Goal: Task Accomplishment & Management: Manage account settings

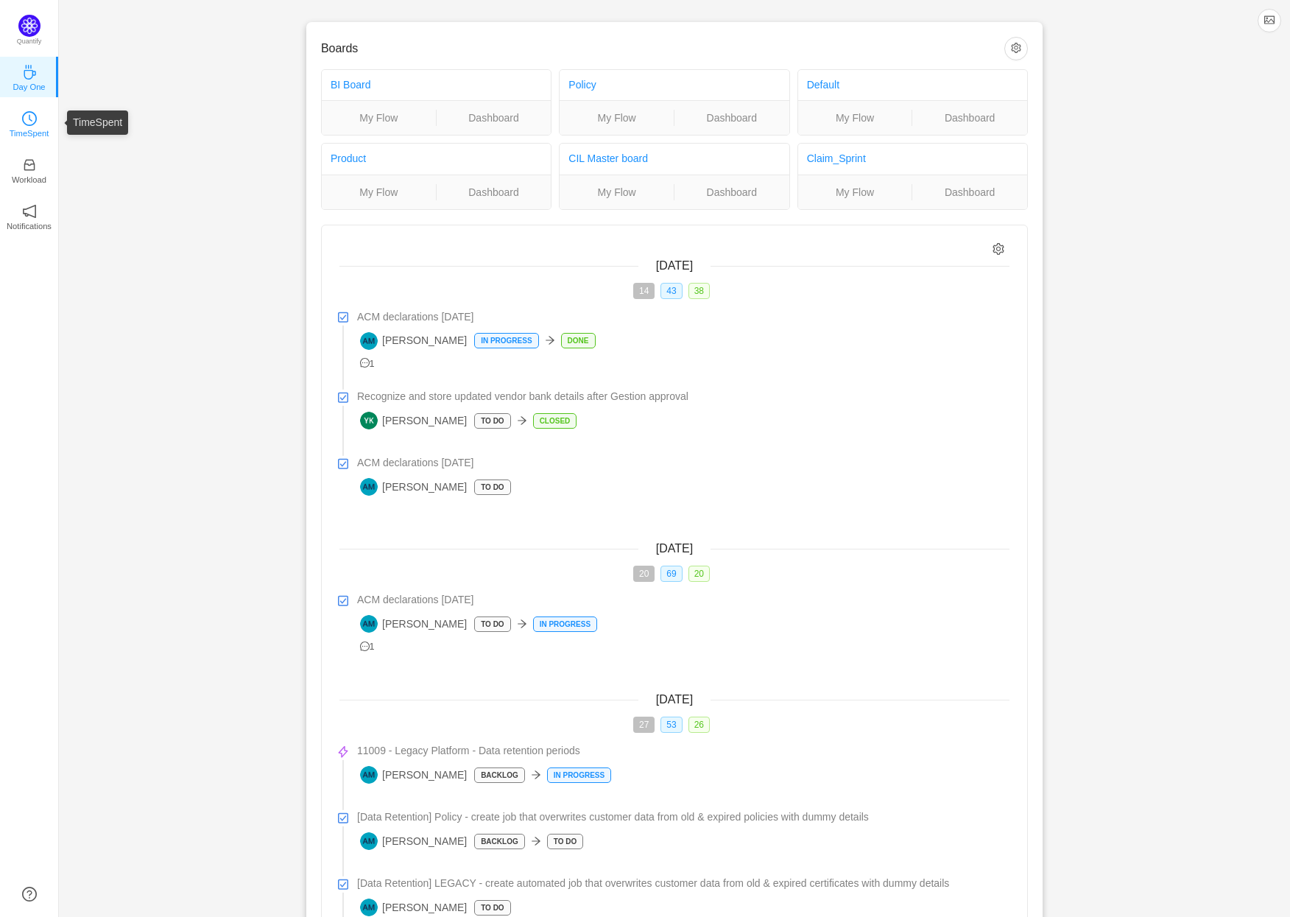
click at [33, 116] on icon "icon: clock-circle" at bounding box center [29, 118] width 15 height 15
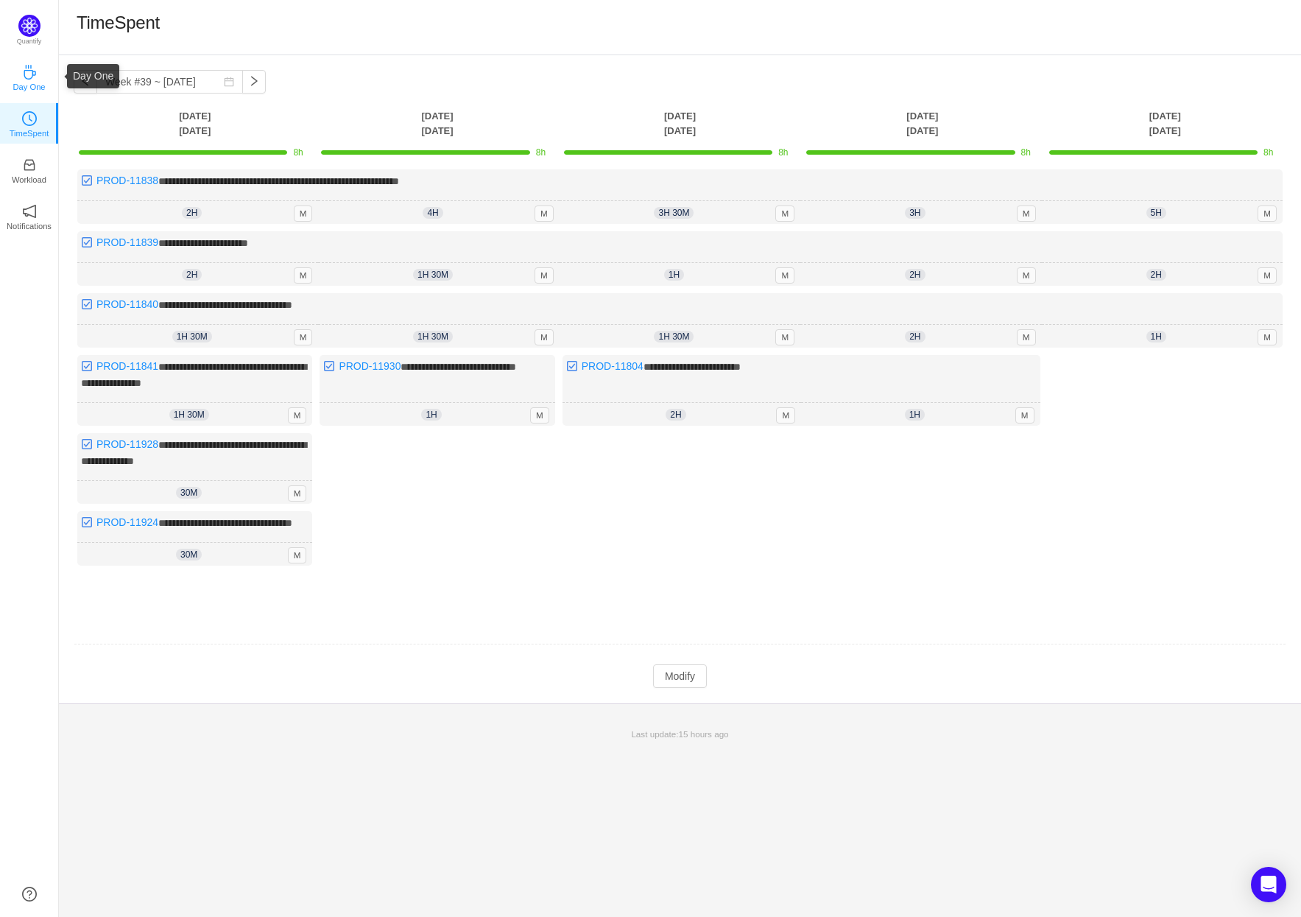
click at [27, 80] on p "Day One" at bounding box center [29, 86] width 32 height 13
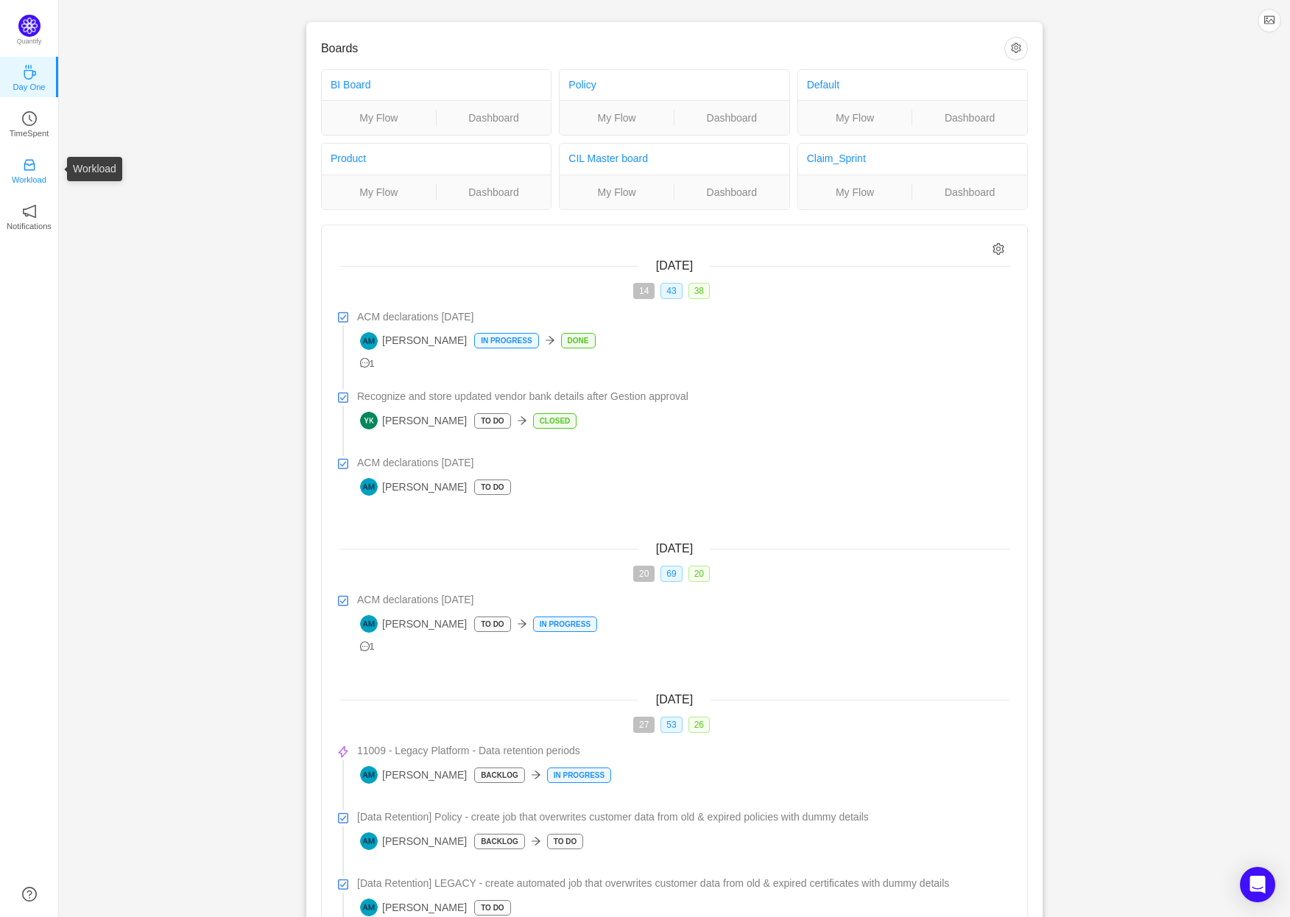
click at [29, 175] on p "Workload" at bounding box center [29, 179] width 35 height 13
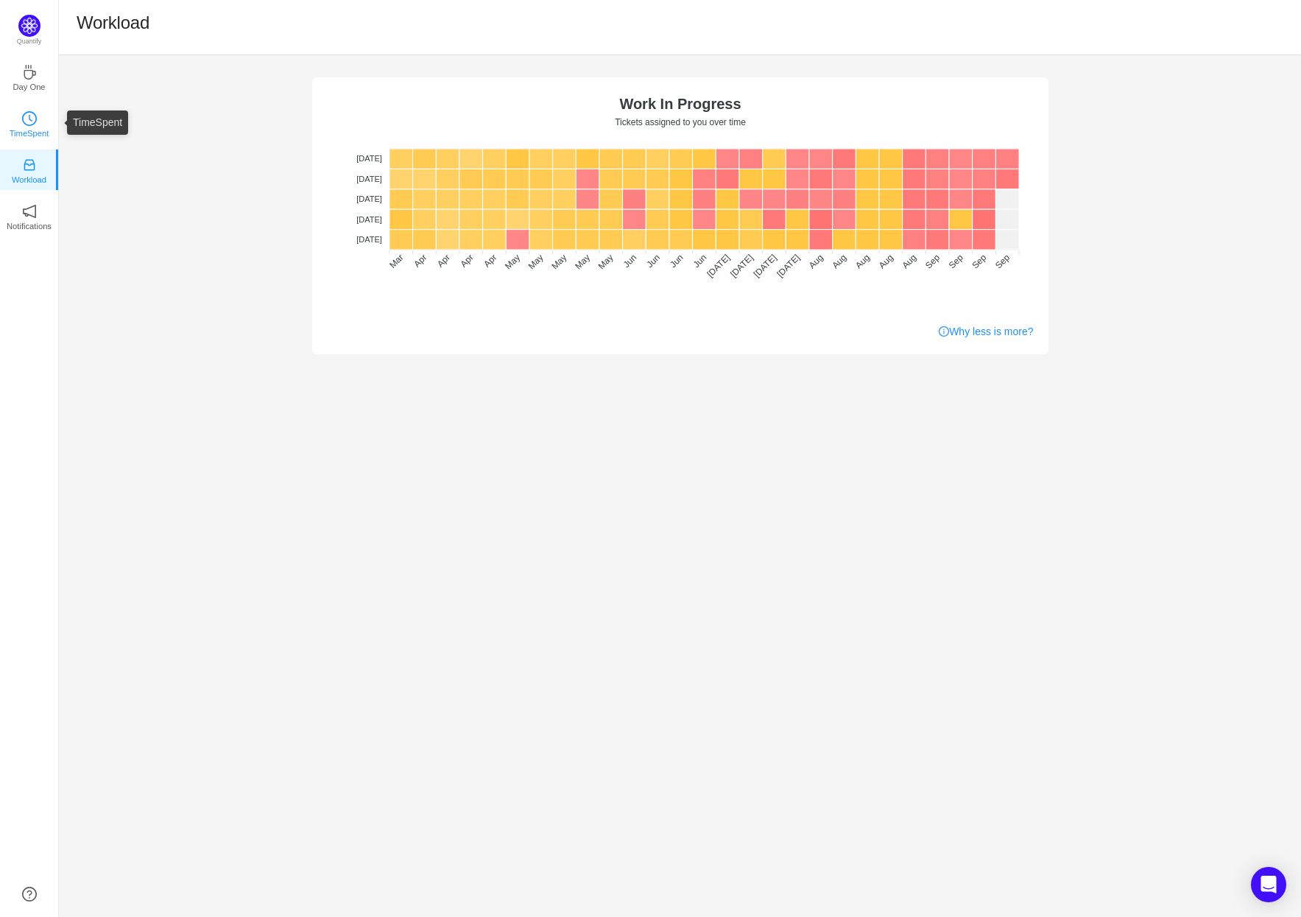
click at [27, 127] on p "TimeSpent" at bounding box center [30, 133] width 40 height 13
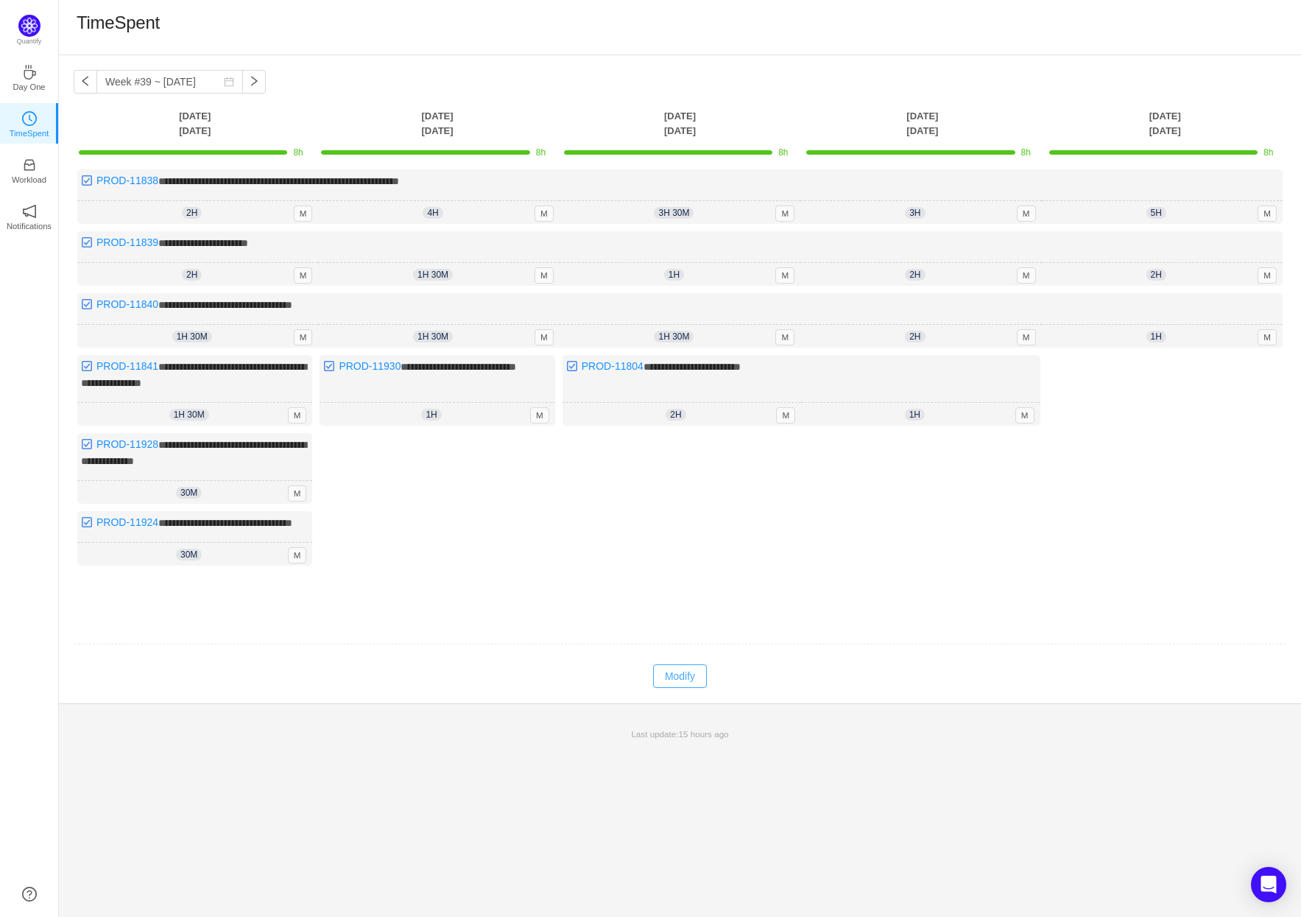
click at [678, 685] on button "Modify" at bounding box center [680, 676] width 54 height 24
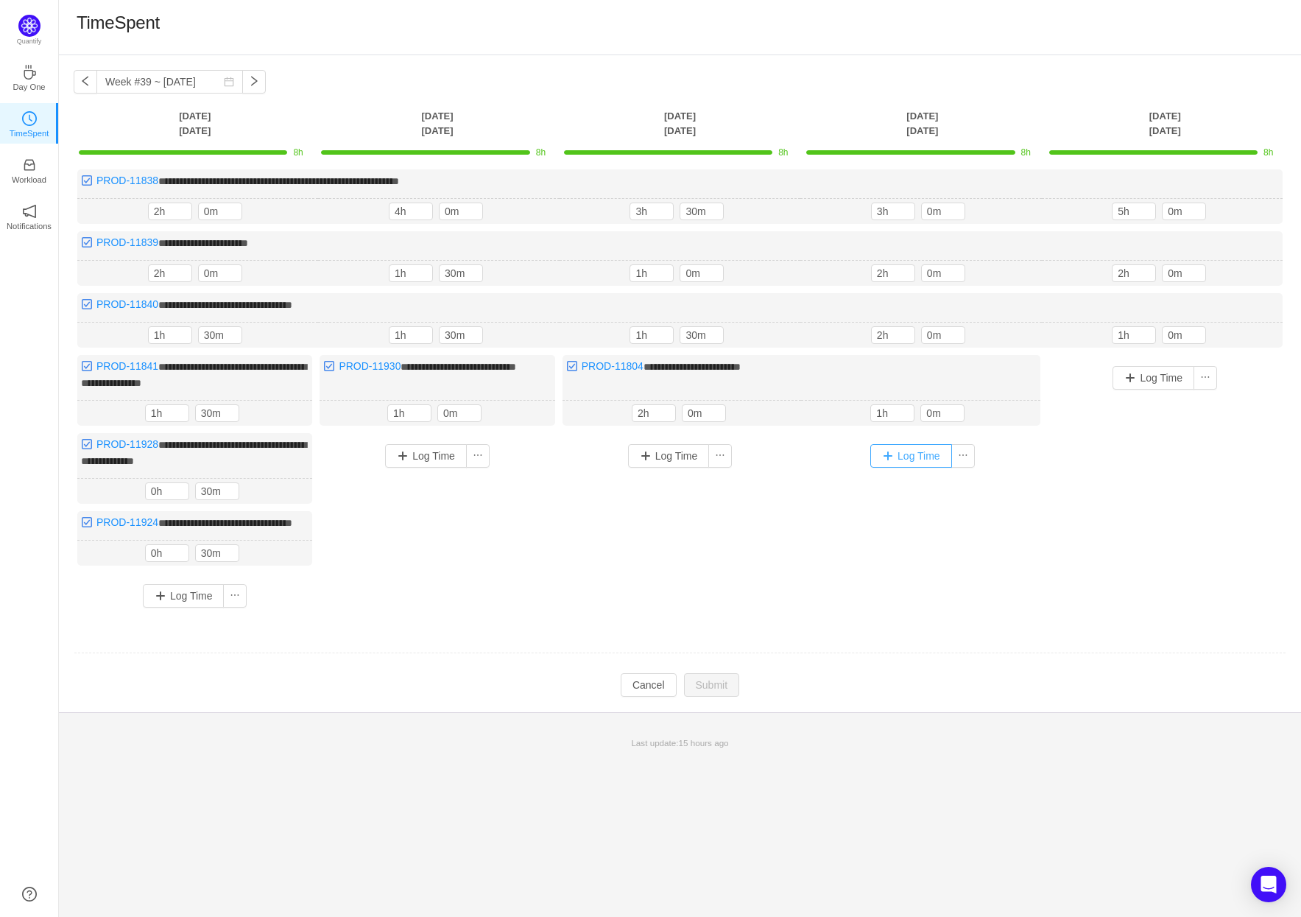
click at [934, 450] on button "Log Time" at bounding box center [912, 456] width 82 height 24
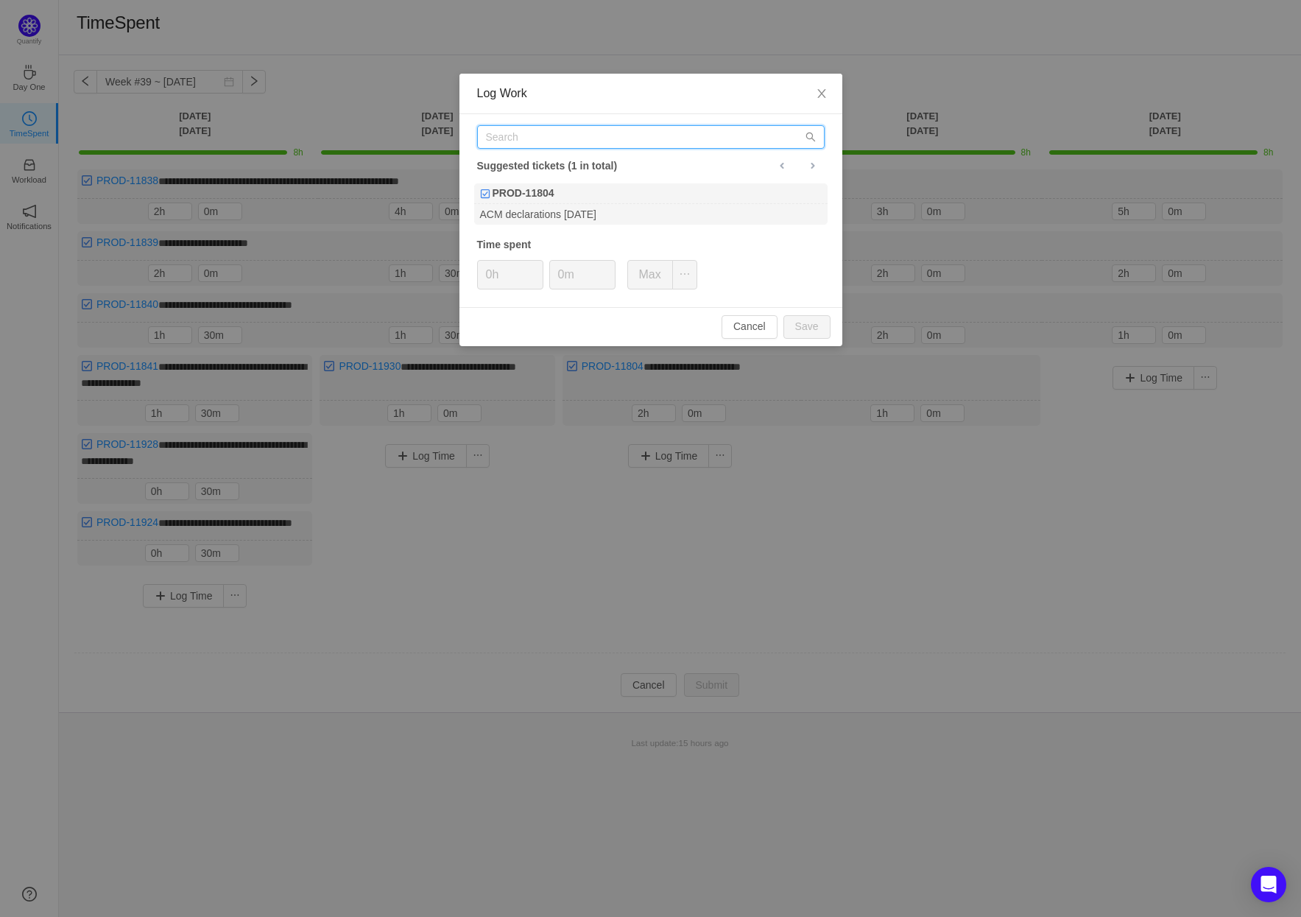
click at [552, 144] on input "text" at bounding box center [651, 137] width 348 height 24
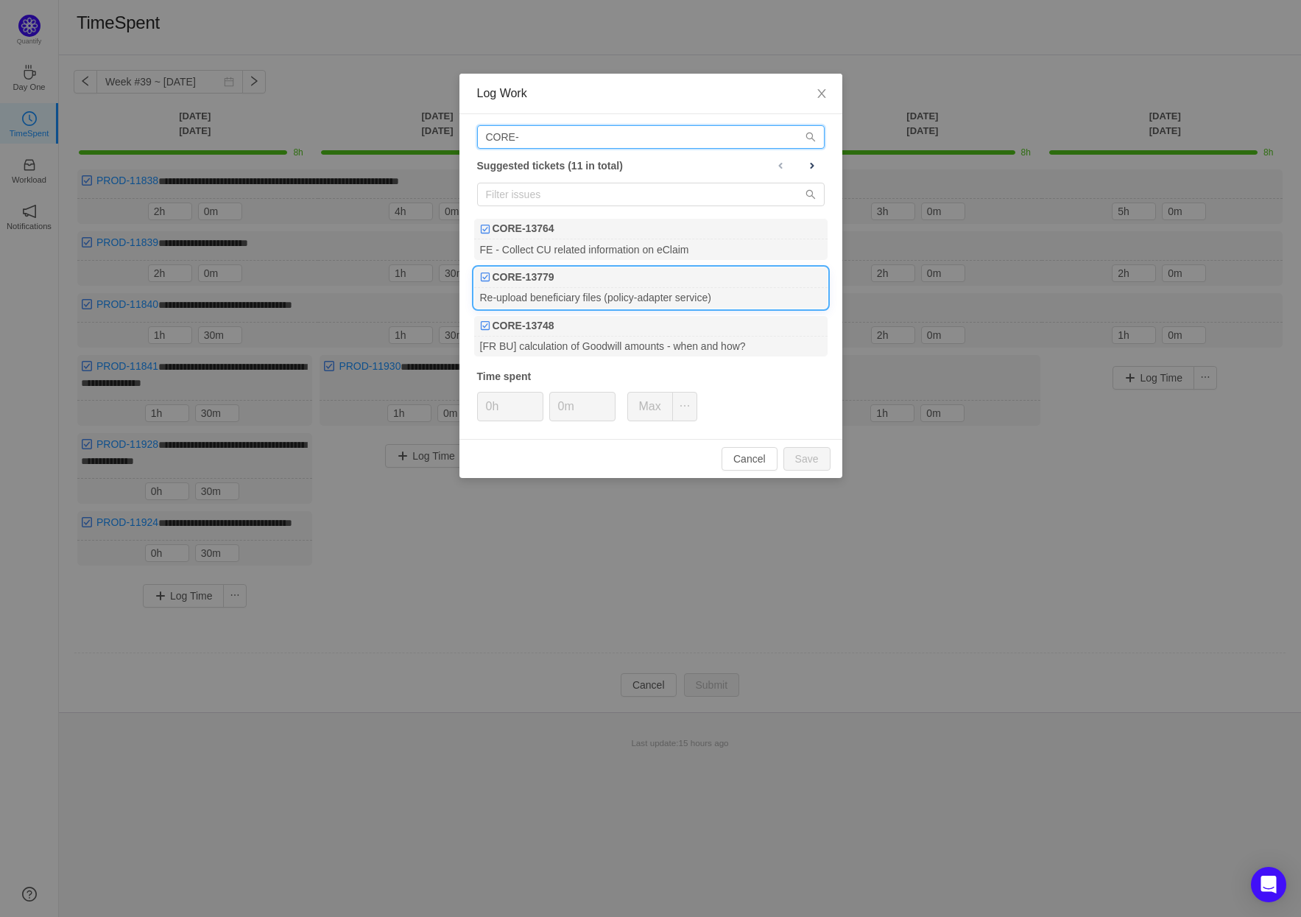
type input "CORE-"
click at [575, 281] on div "CORE-13779" at bounding box center [651, 277] width 354 height 21
click at [809, 453] on button "Save" at bounding box center [807, 459] width 47 height 24
type input "0h"
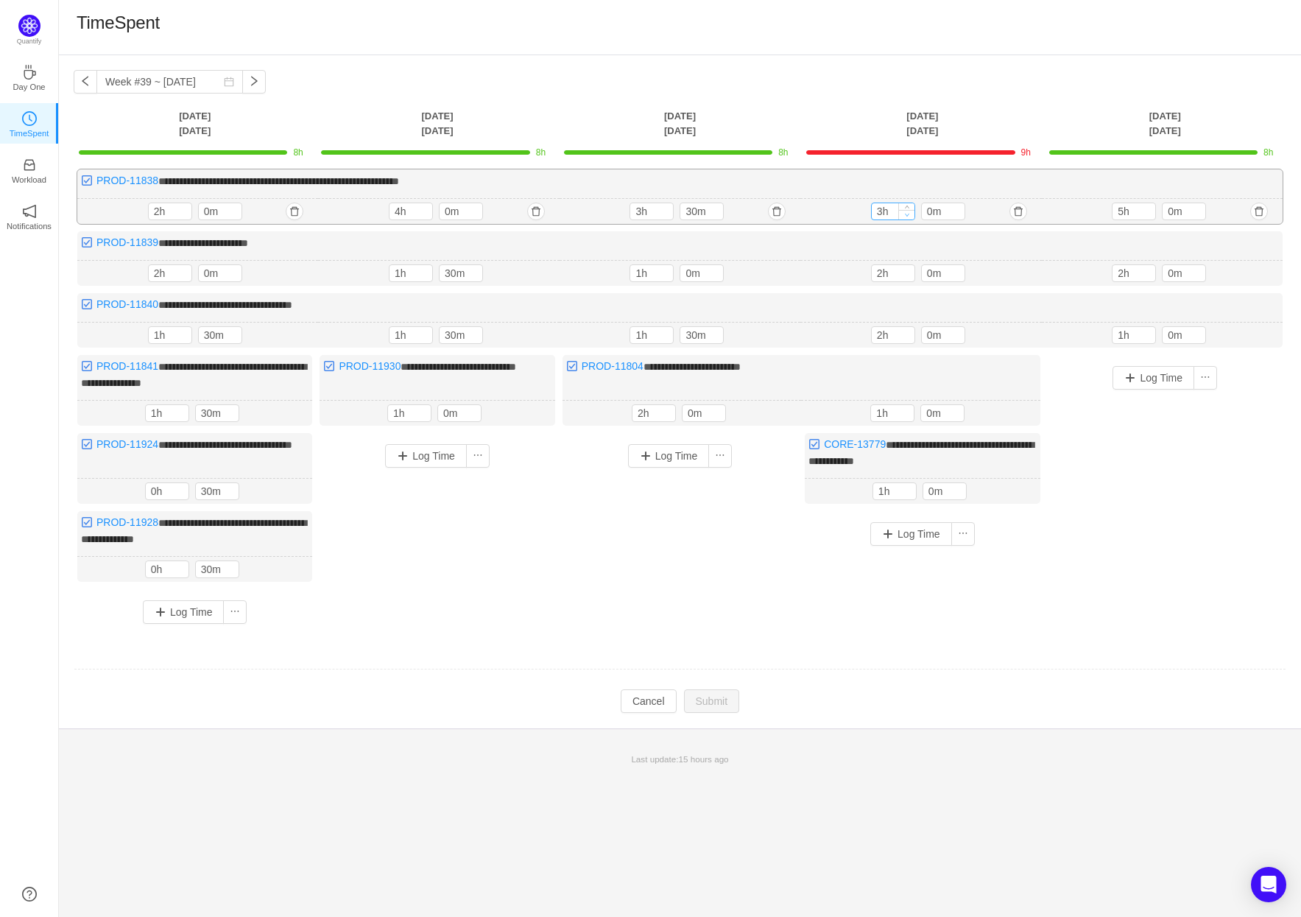
type input "2h"
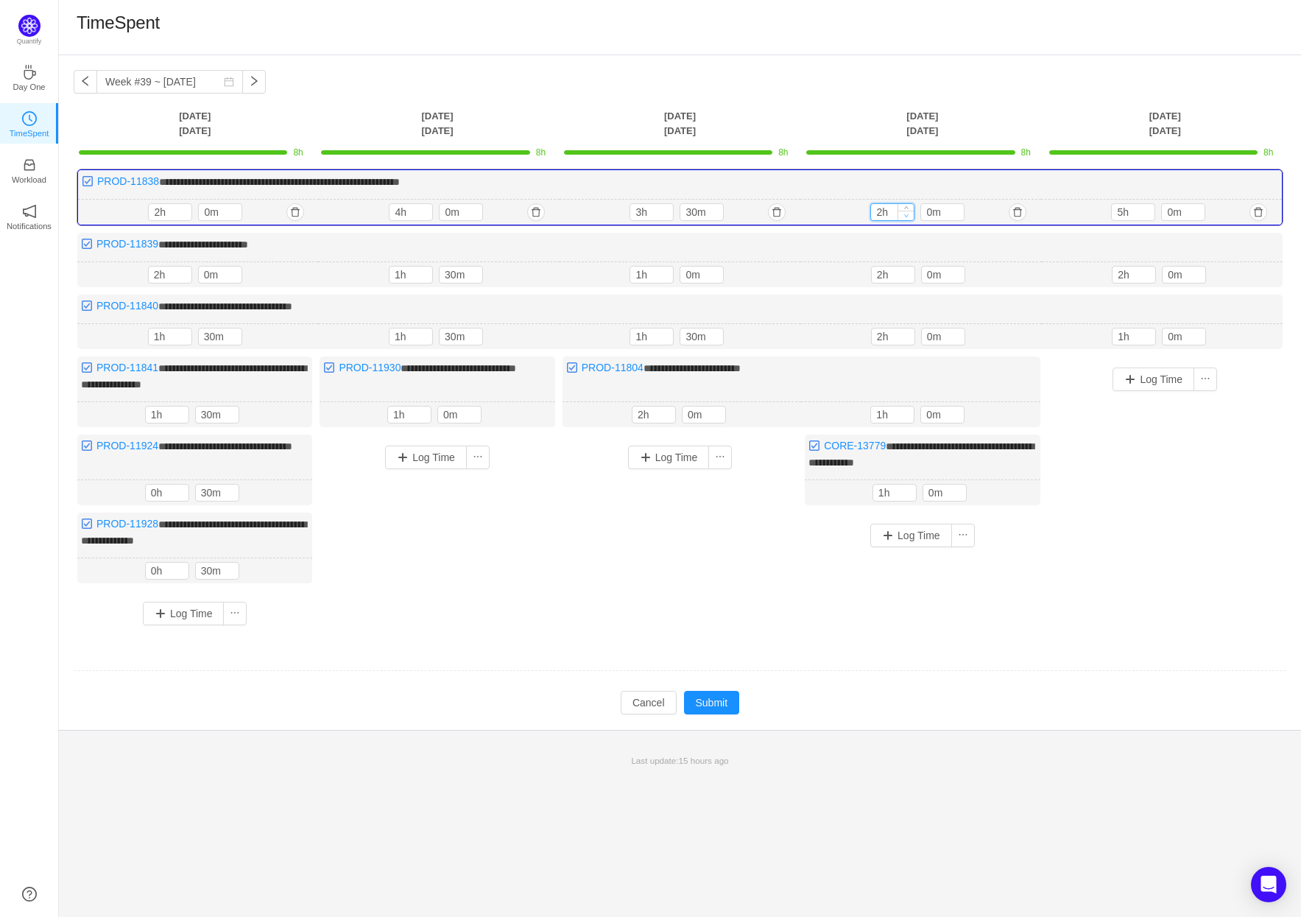
click at [905, 214] on icon "icon: down" at bounding box center [906, 215] width 5 height 5
click at [723, 697] on button "Submit" at bounding box center [712, 703] width 56 height 24
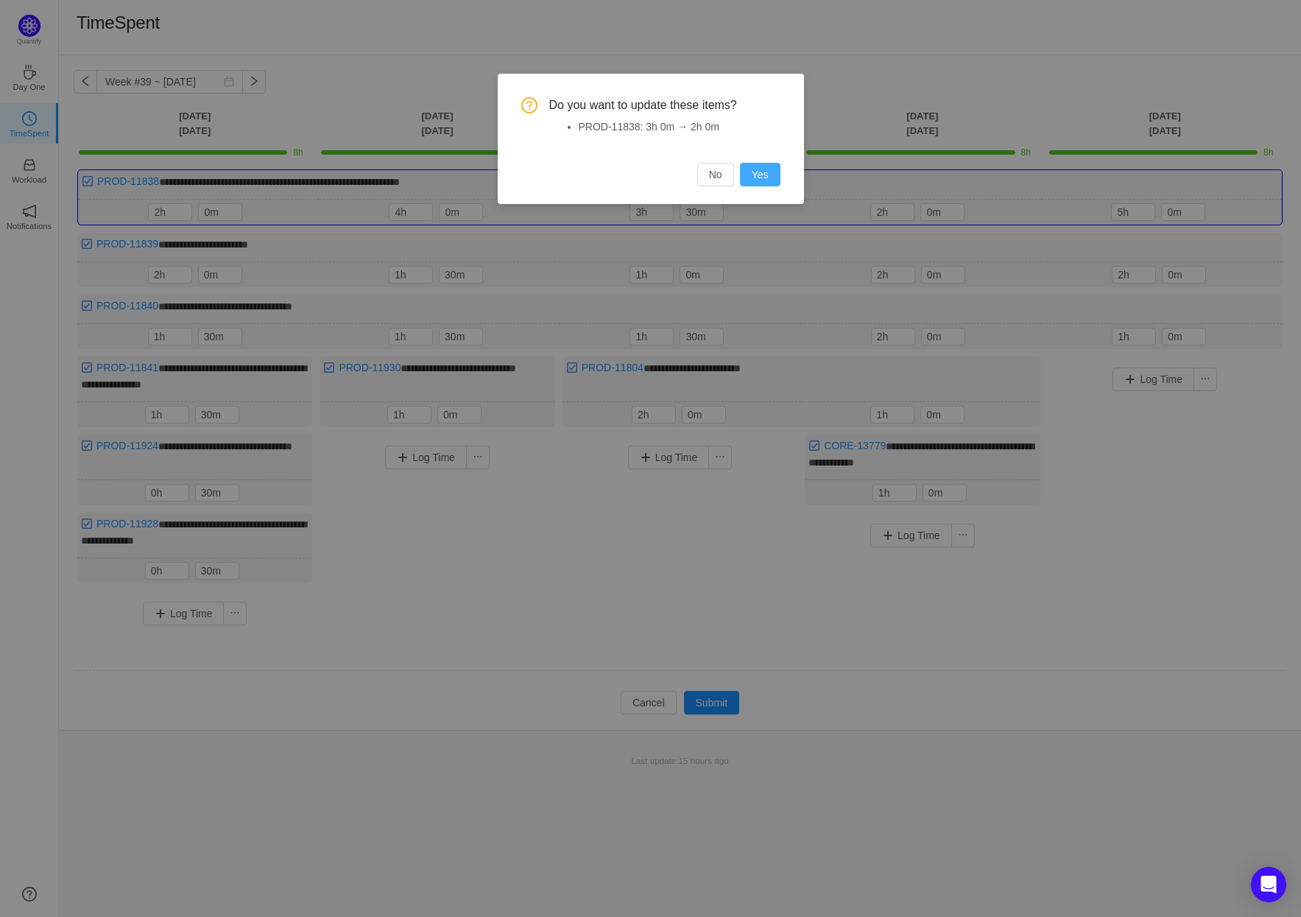
click at [765, 172] on button "Yes" at bounding box center [760, 175] width 41 height 24
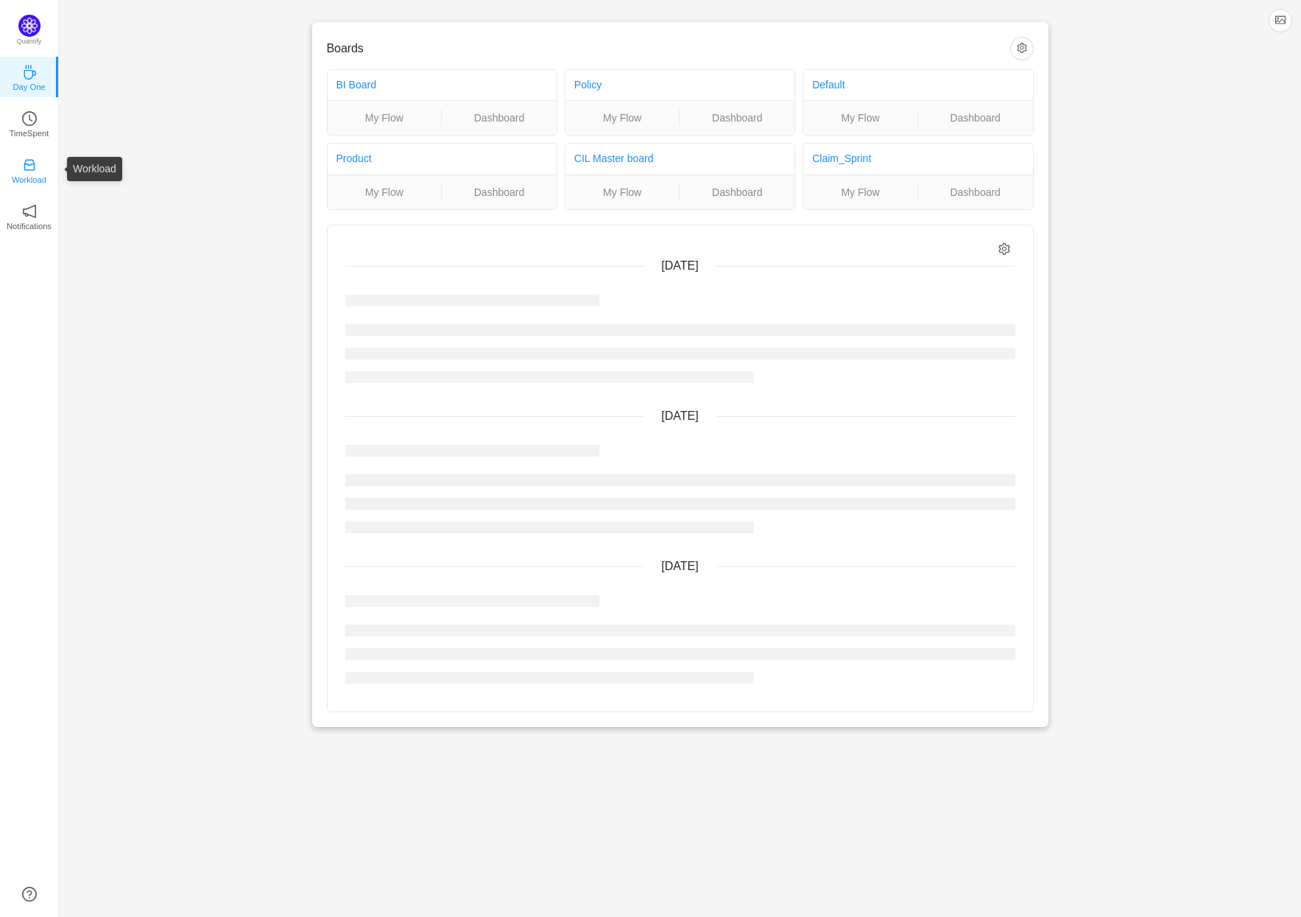
click at [29, 162] on icon "icon: inbox" at bounding box center [29, 165] width 15 height 15
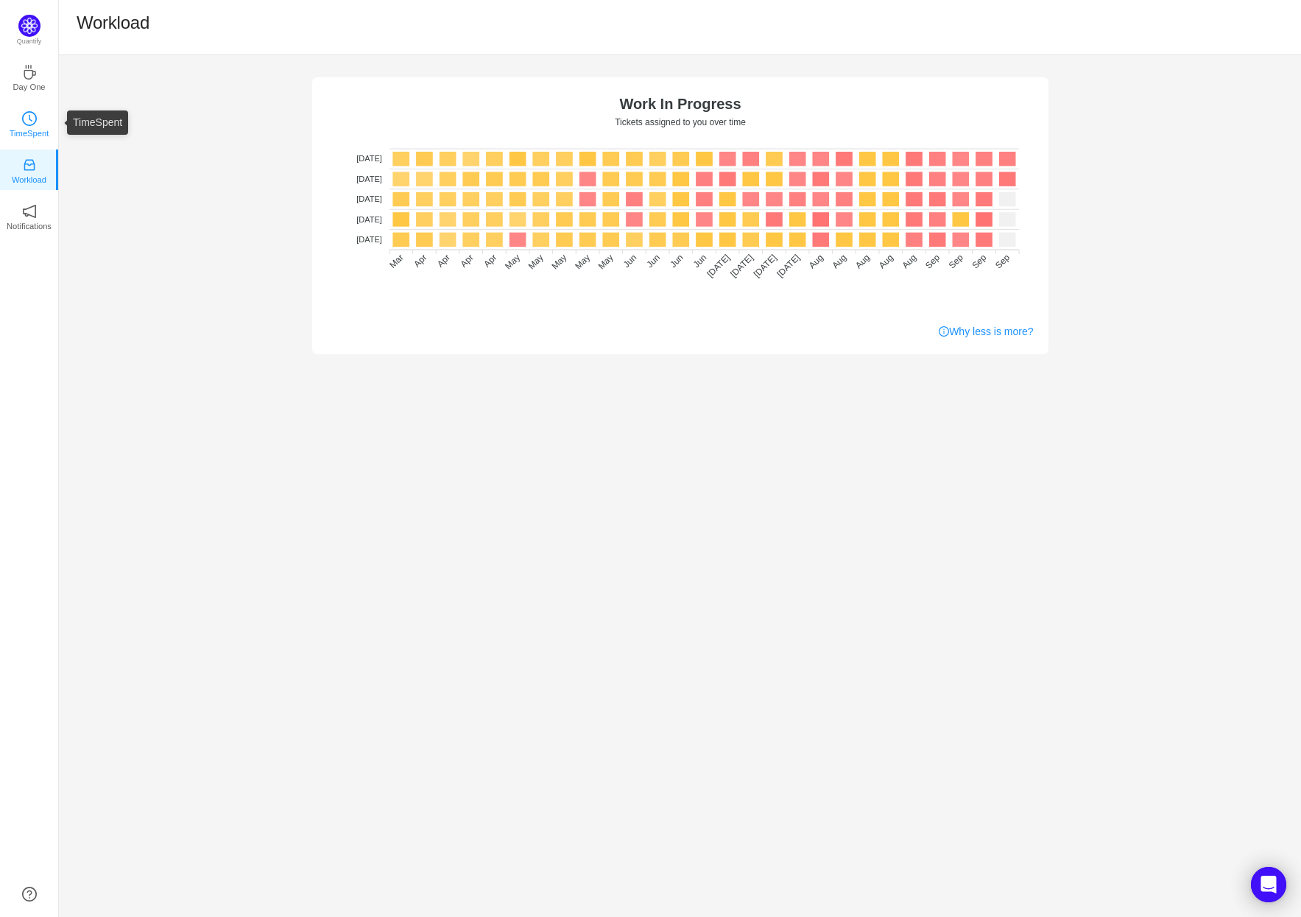
click at [30, 117] on icon "icon: clock-circle" at bounding box center [29, 118] width 15 height 15
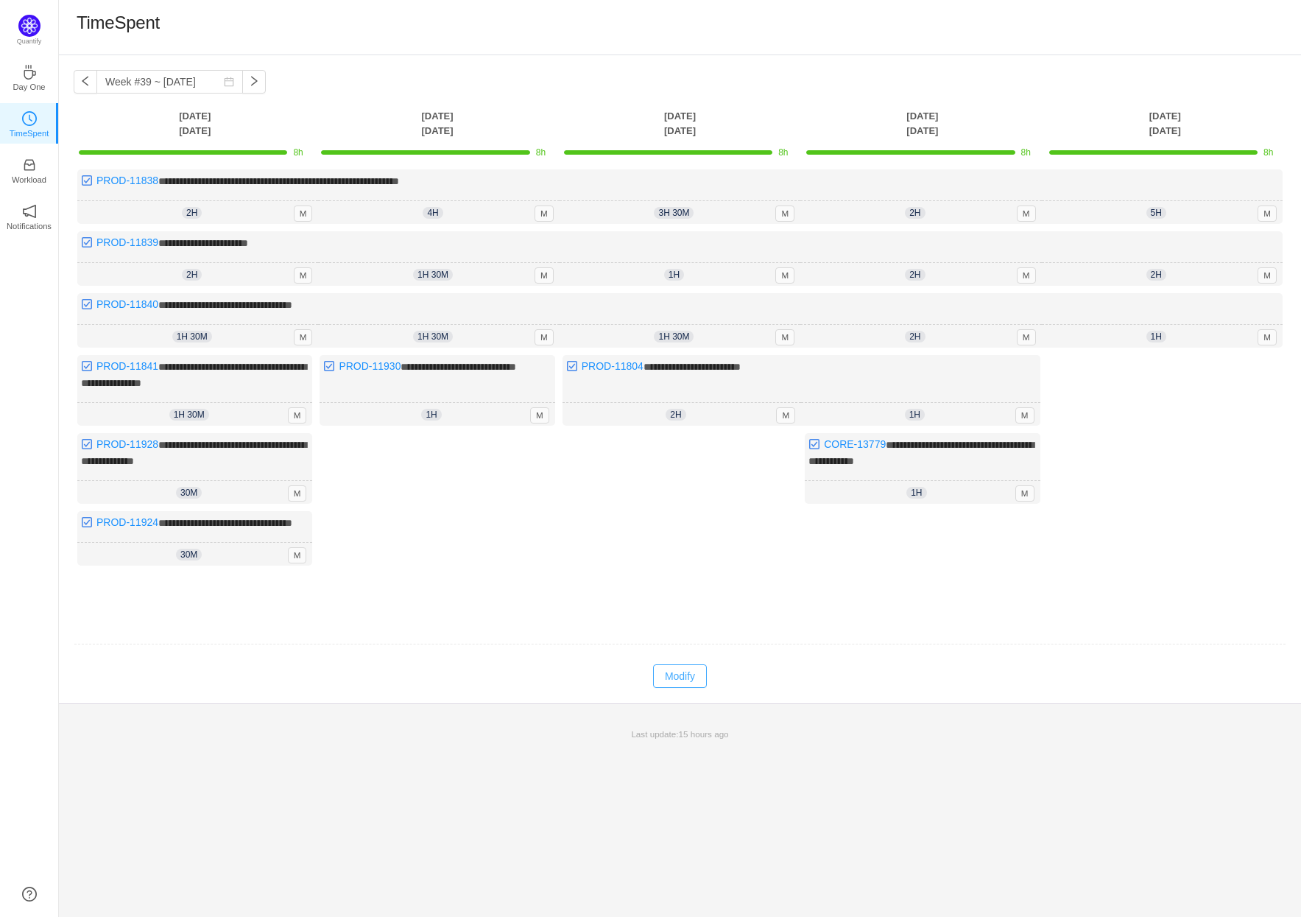
click at [689, 684] on button "Modify" at bounding box center [680, 676] width 54 height 24
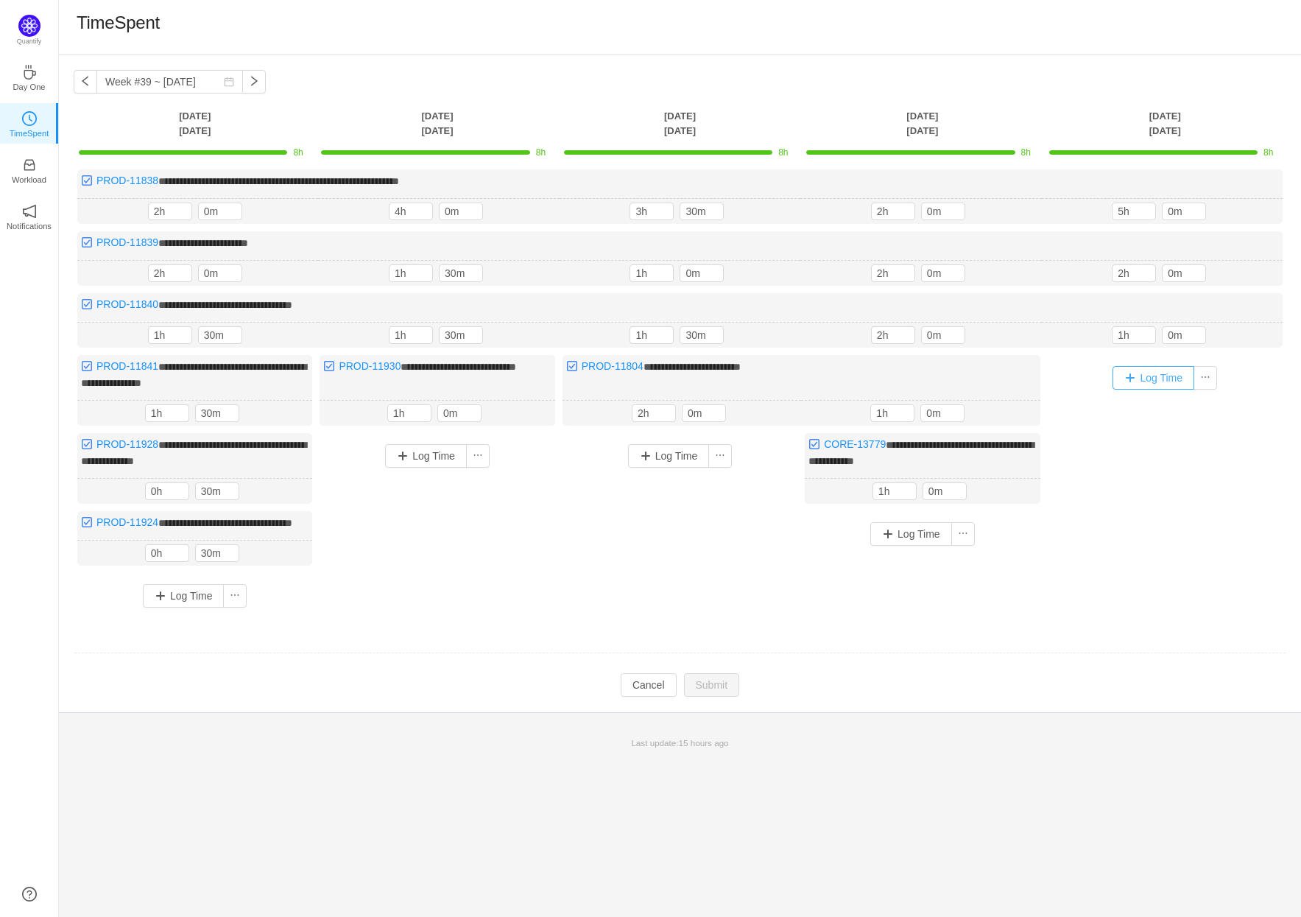
click at [1167, 375] on button "Log Time" at bounding box center [1154, 378] width 82 height 24
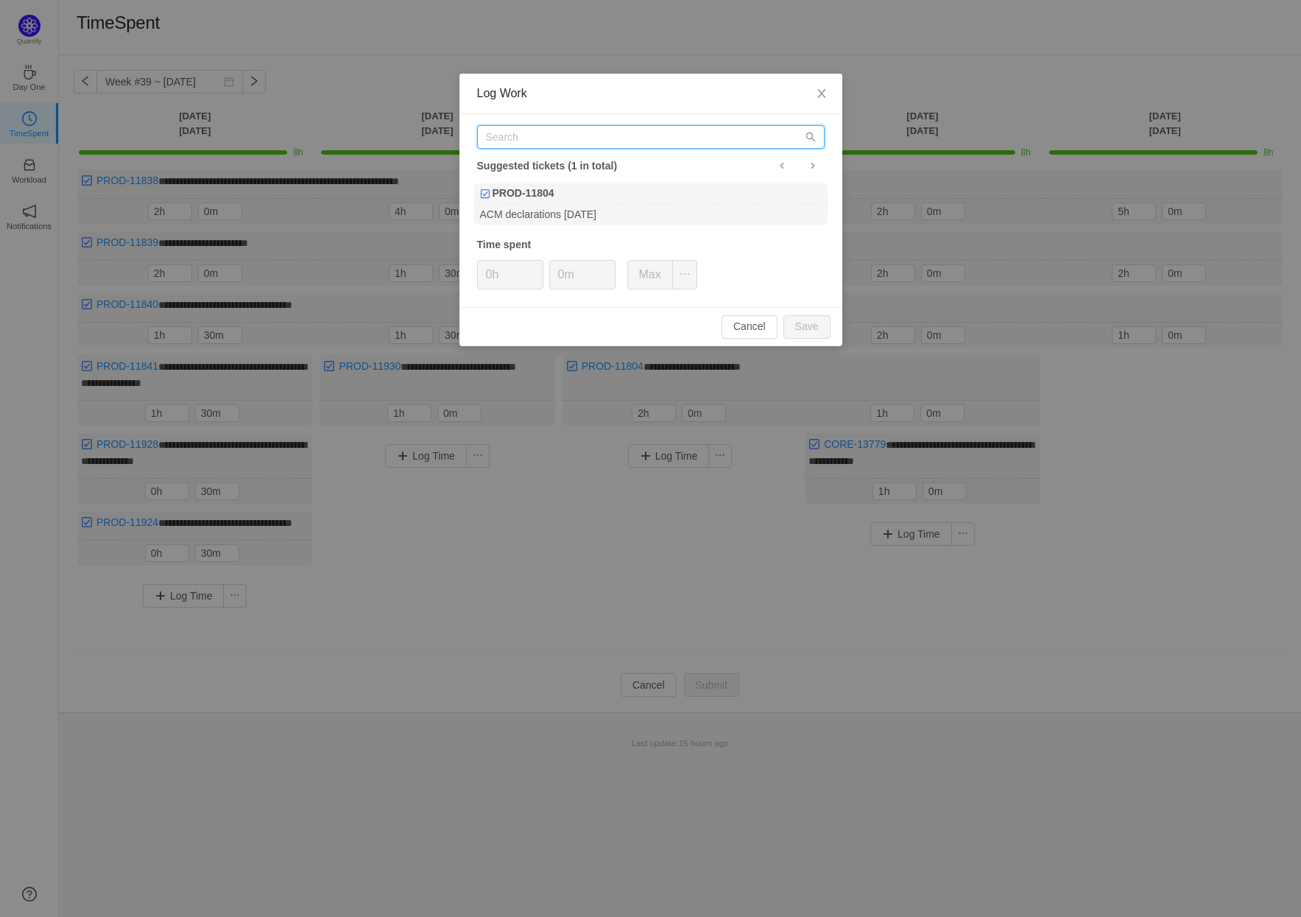
click at [633, 144] on input "text" at bounding box center [651, 137] width 348 height 24
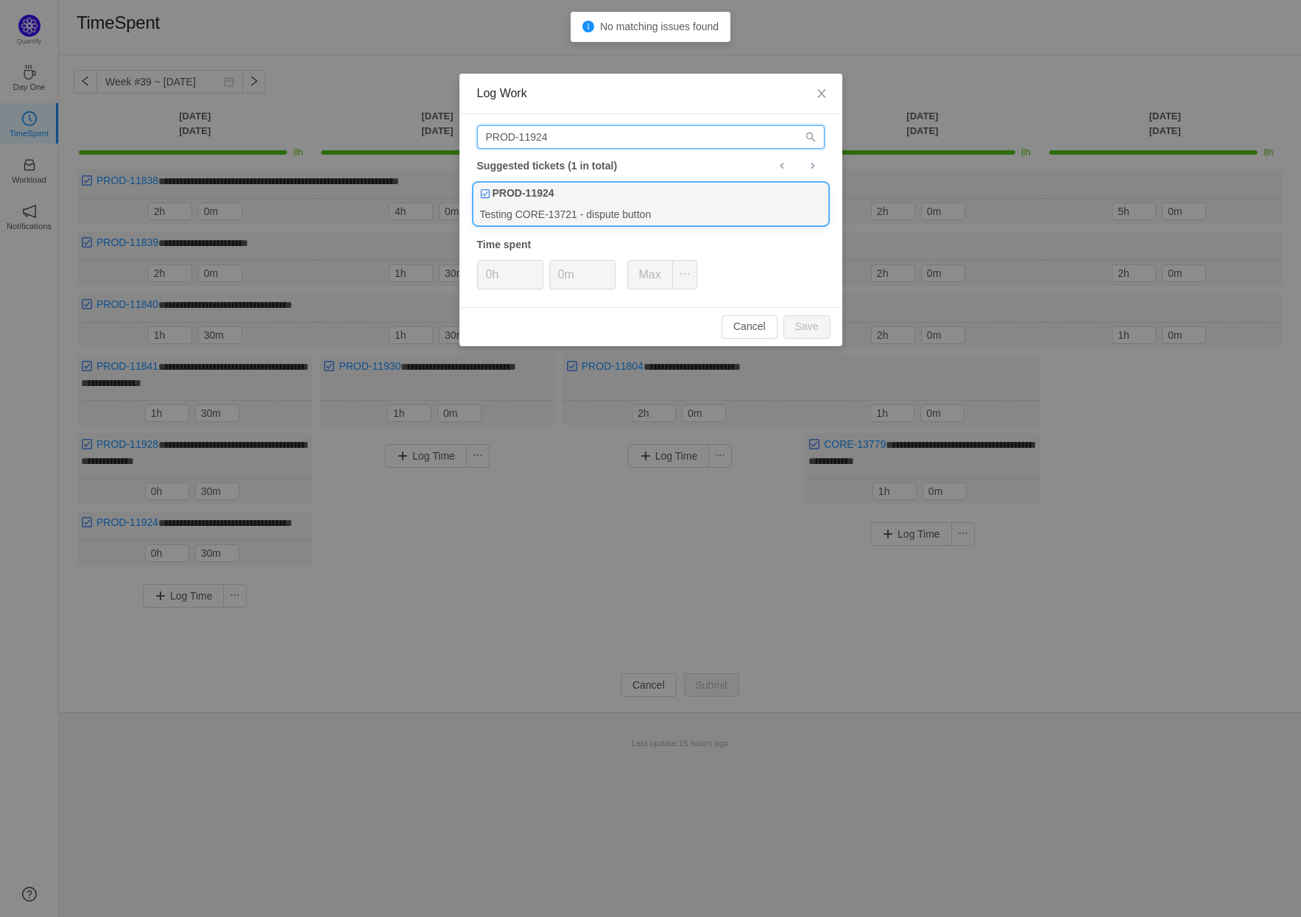
type input "PROD-11924"
click at [693, 200] on div "PROD-11924" at bounding box center [651, 193] width 354 height 21
click at [812, 324] on button "Save" at bounding box center [807, 327] width 47 height 24
type input "0h"
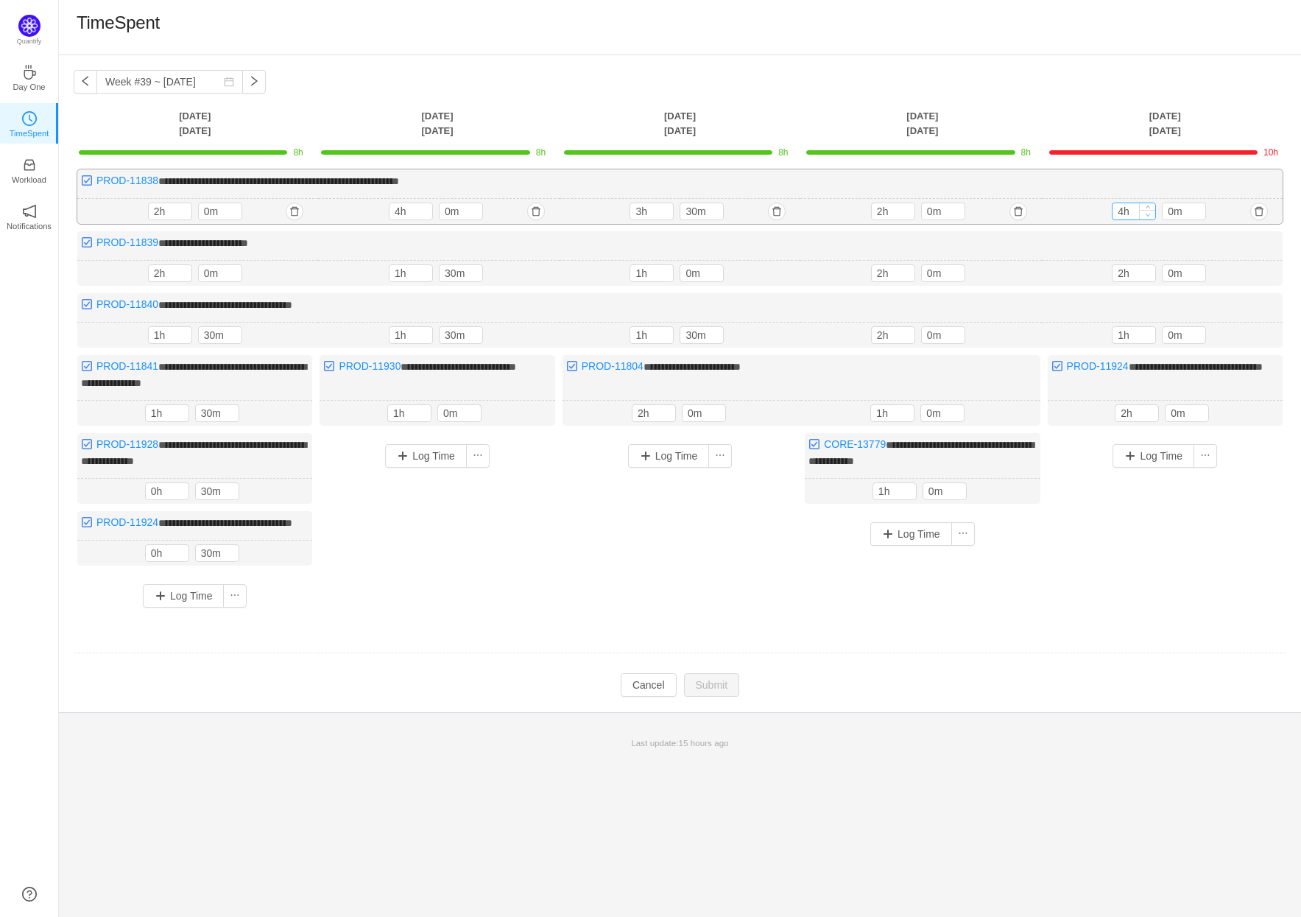
click at [1148, 215] on icon "icon: down" at bounding box center [1148, 215] width 4 height 3
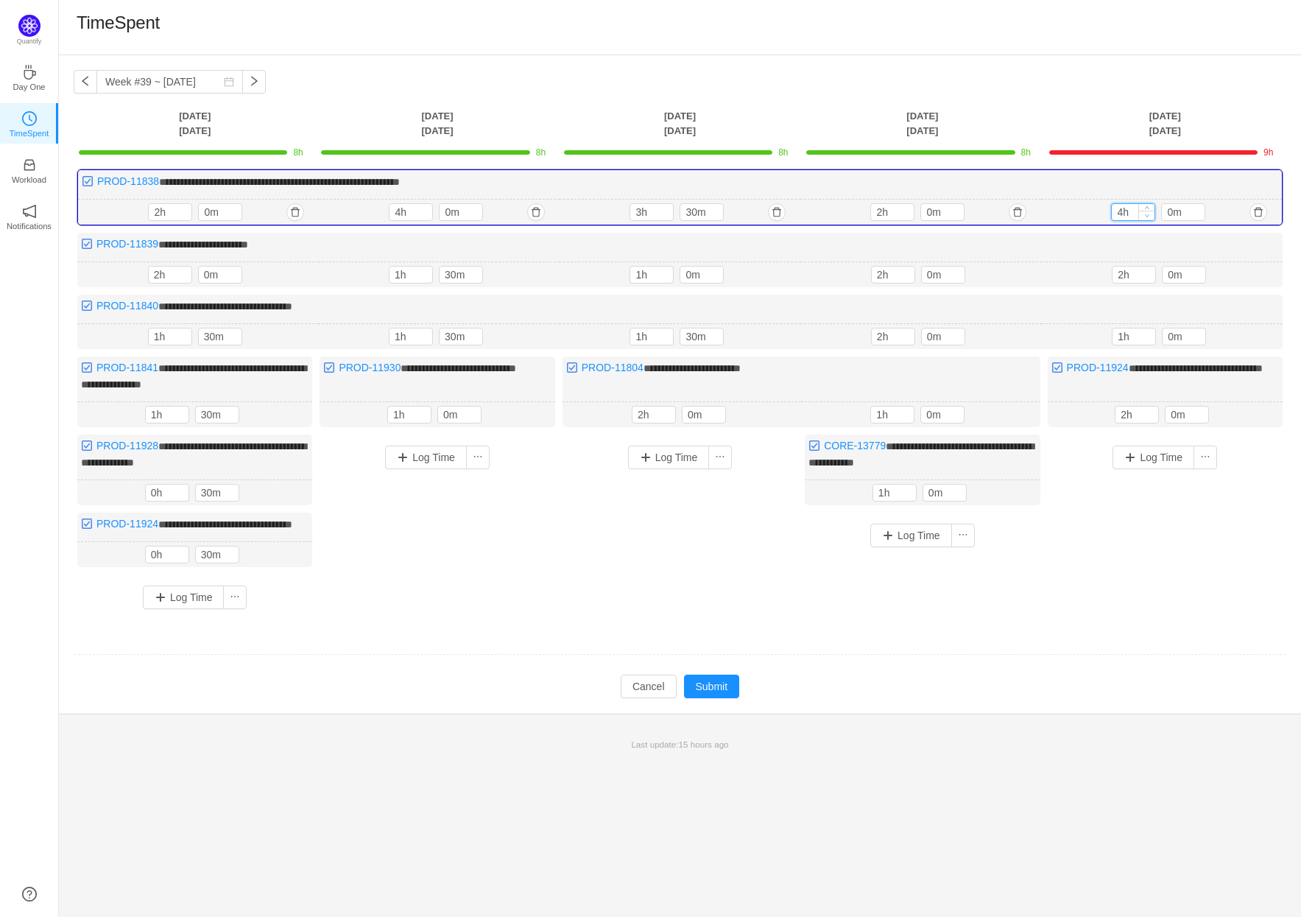
type input "3h"
click at [1148, 215] on icon "icon: down" at bounding box center [1147, 215] width 4 height 3
click at [716, 693] on button "Submit" at bounding box center [712, 687] width 56 height 24
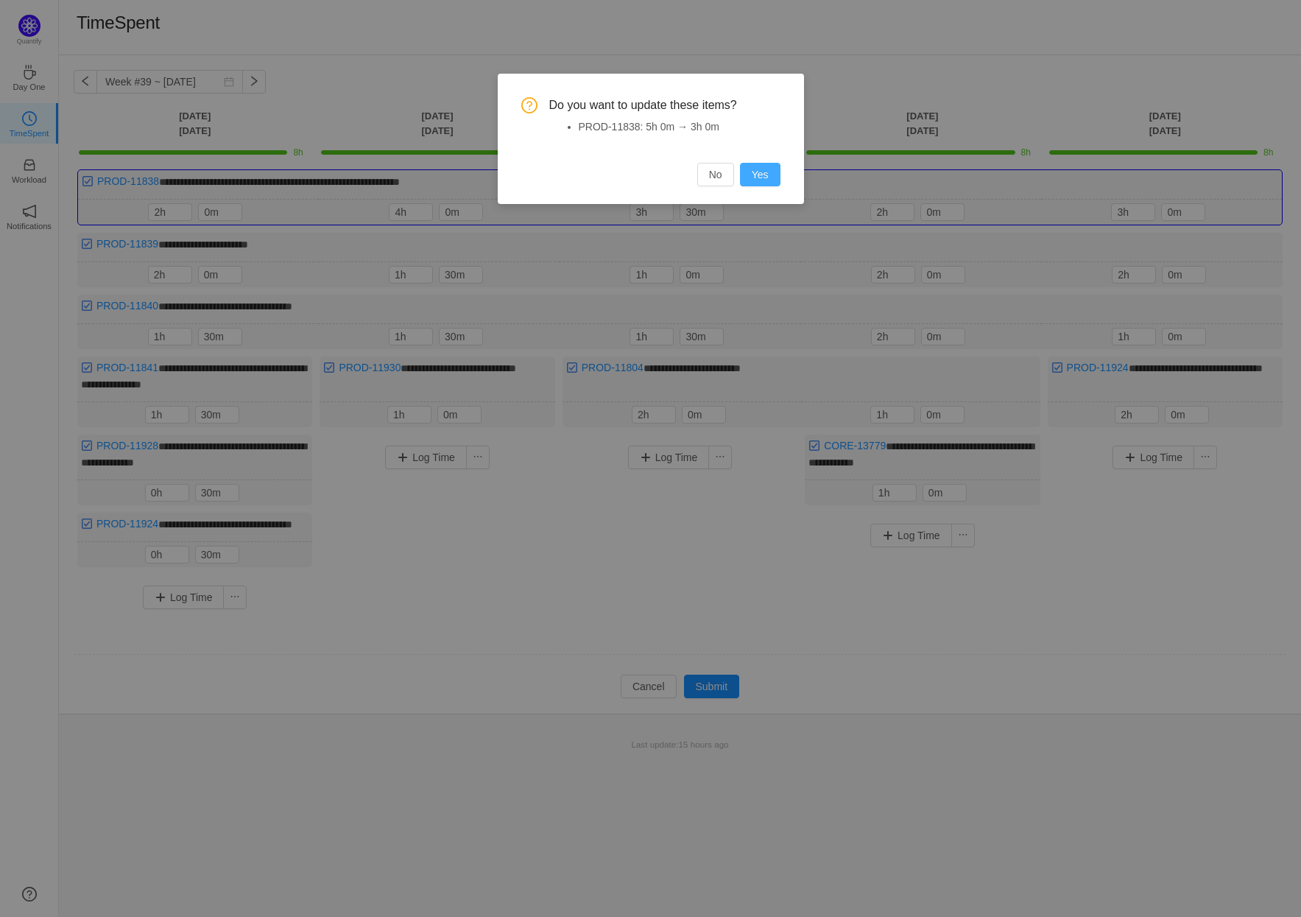
click at [768, 178] on button "Yes" at bounding box center [760, 175] width 41 height 24
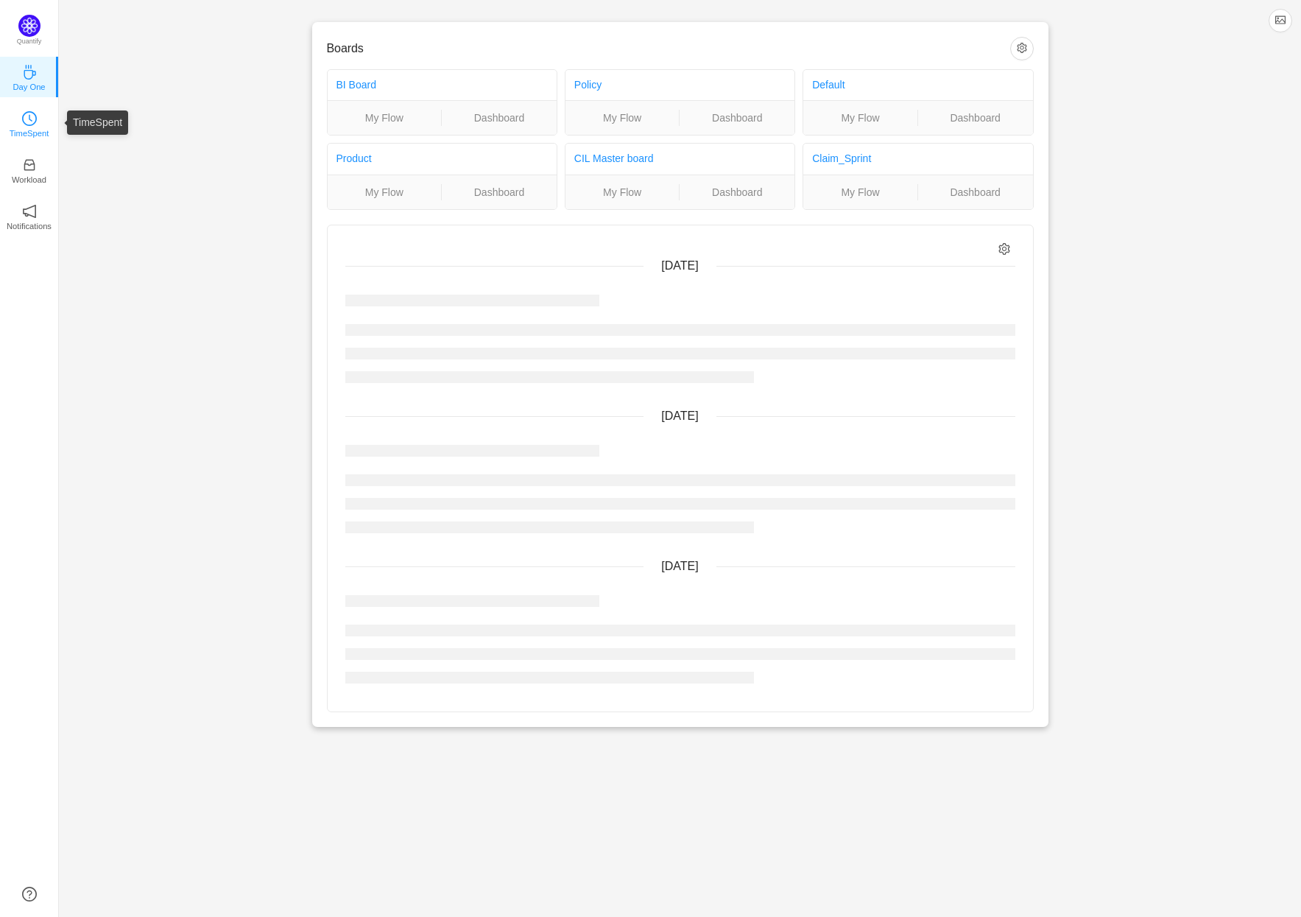
click at [30, 127] on p "TimeSpent" at bounding box center [30, 133] width 40 height 13
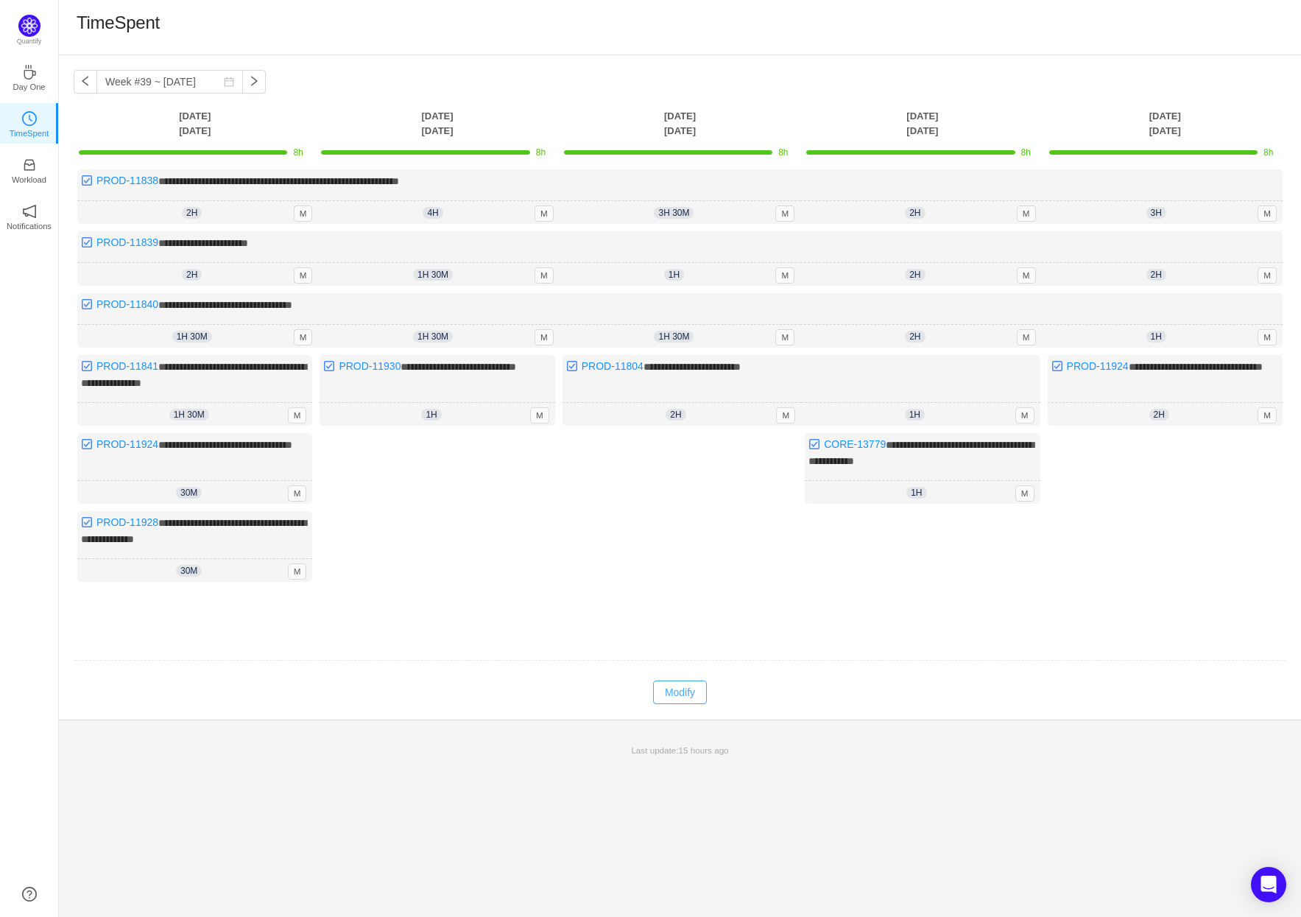
click at [681, 686] on button "Modify" at bounding box center [680, 693] width 54 height 24
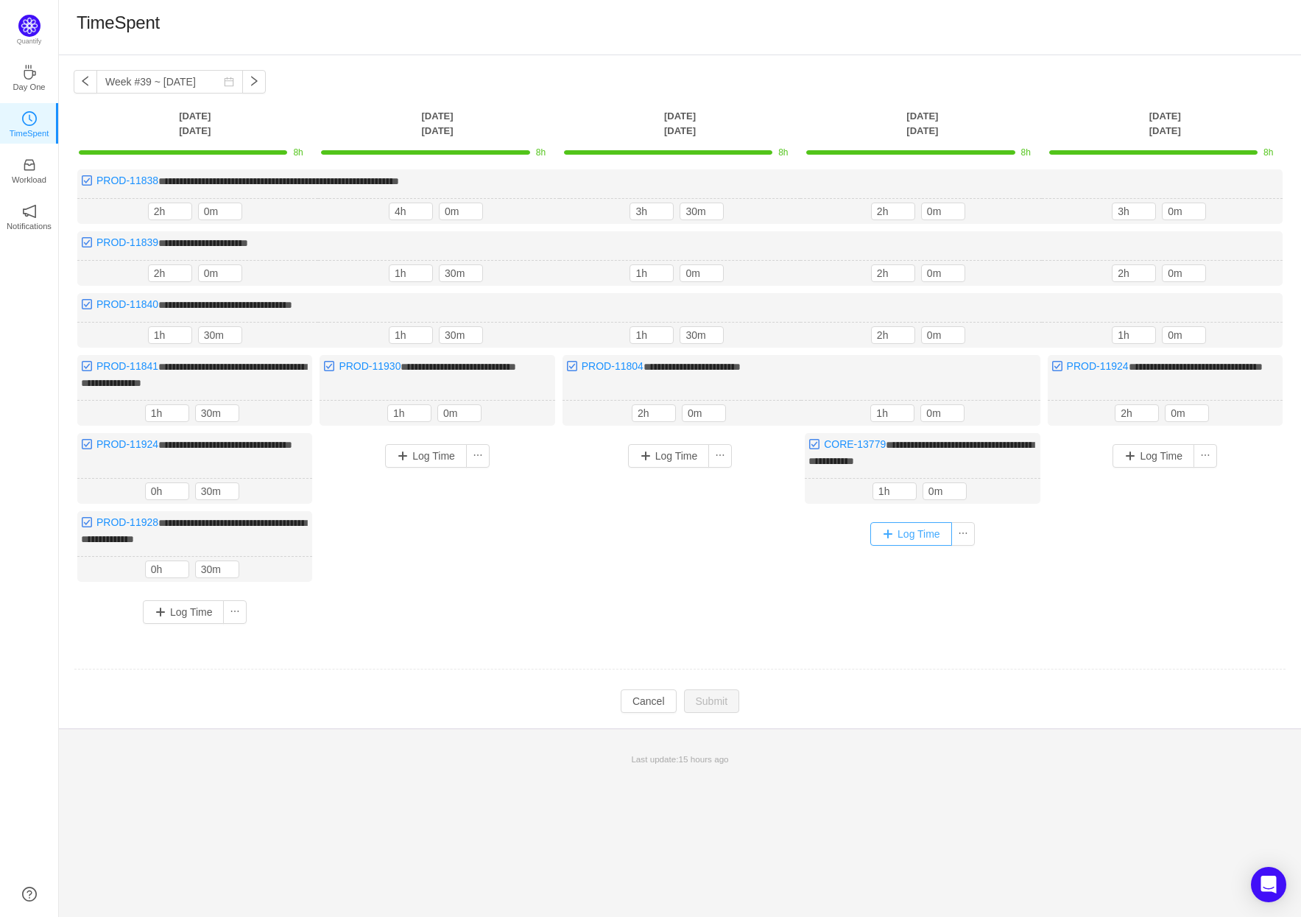
click at [921, 530] on button "Log Time" at bounding box center [912, 534] width 82 height 24
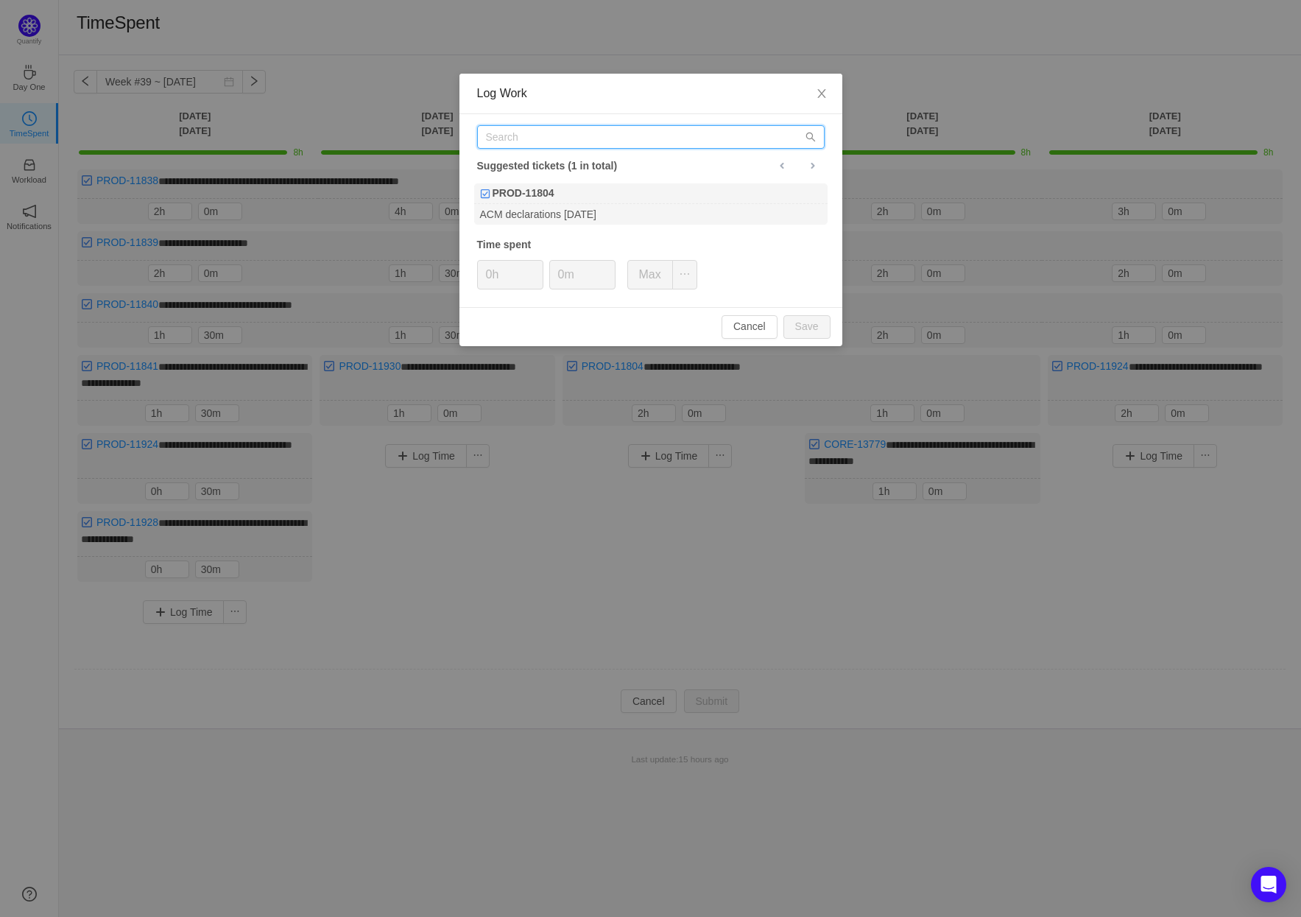
click at [629, 135] on input "text" at bounding box center [651, 137] width 348 height 24
paste input "PROD-11941"
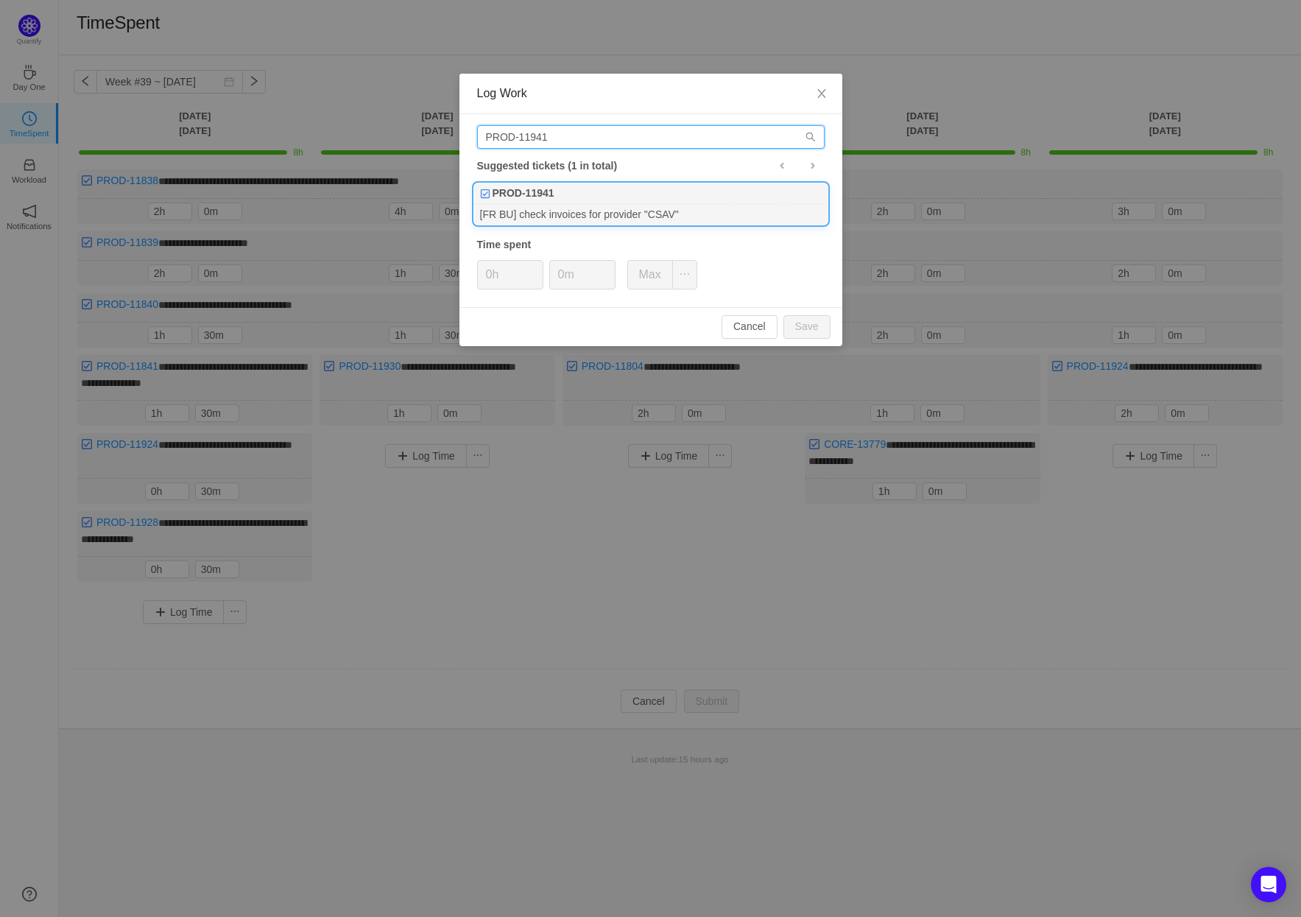
type input "PROD-11941"
click at [649, 204] on div "[FR BU] check invoices for provider "CSAV"" at bounding box center [651, 214] width 354 height 20
click at [805, 326] on button "Save" at bounding box center [807, 327] width 47 height 24
type input "0h"
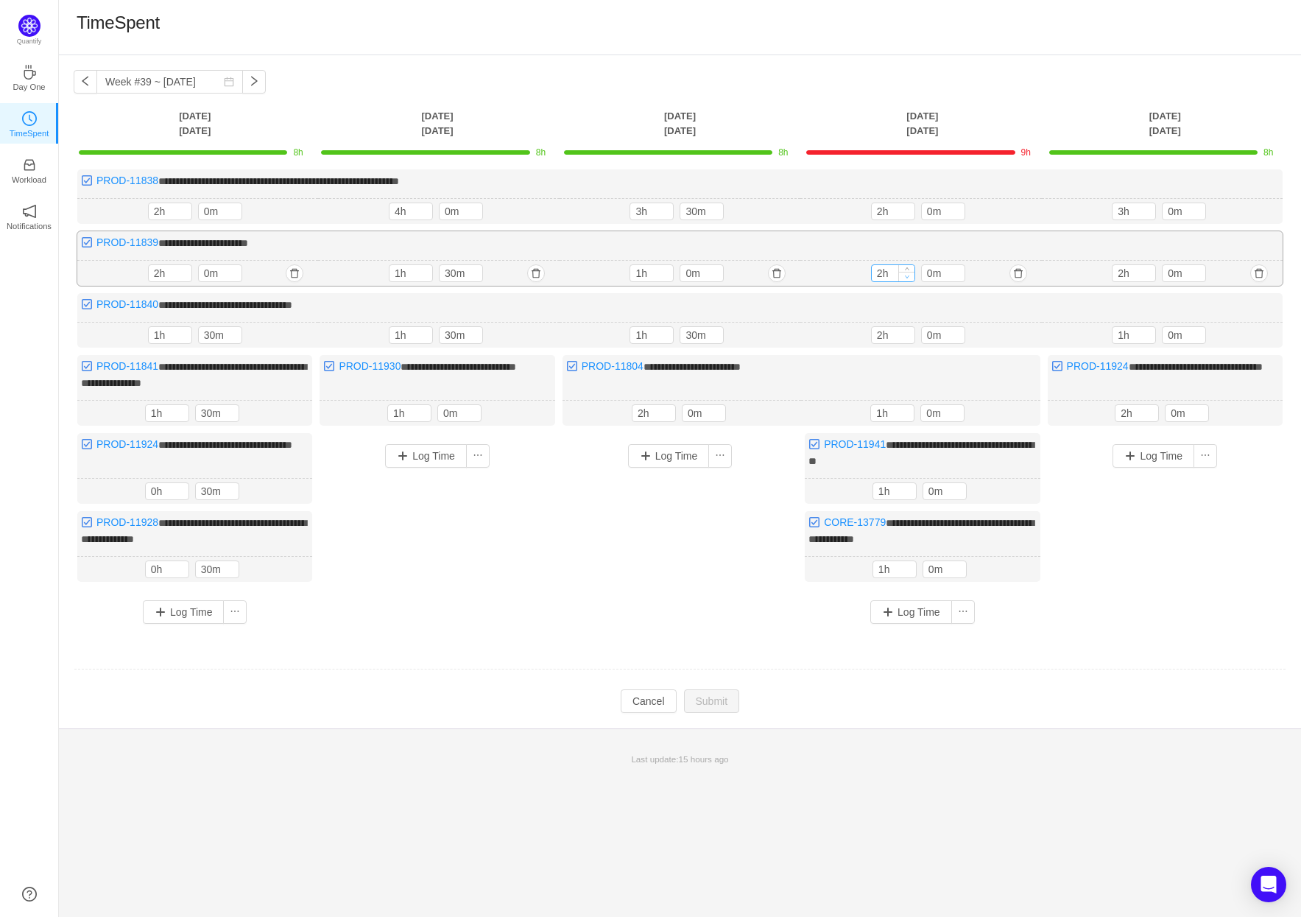
type input "1h"
click at [906, 274] on icon "icon: down" at bounding box center [906, 276] width 5 height 5
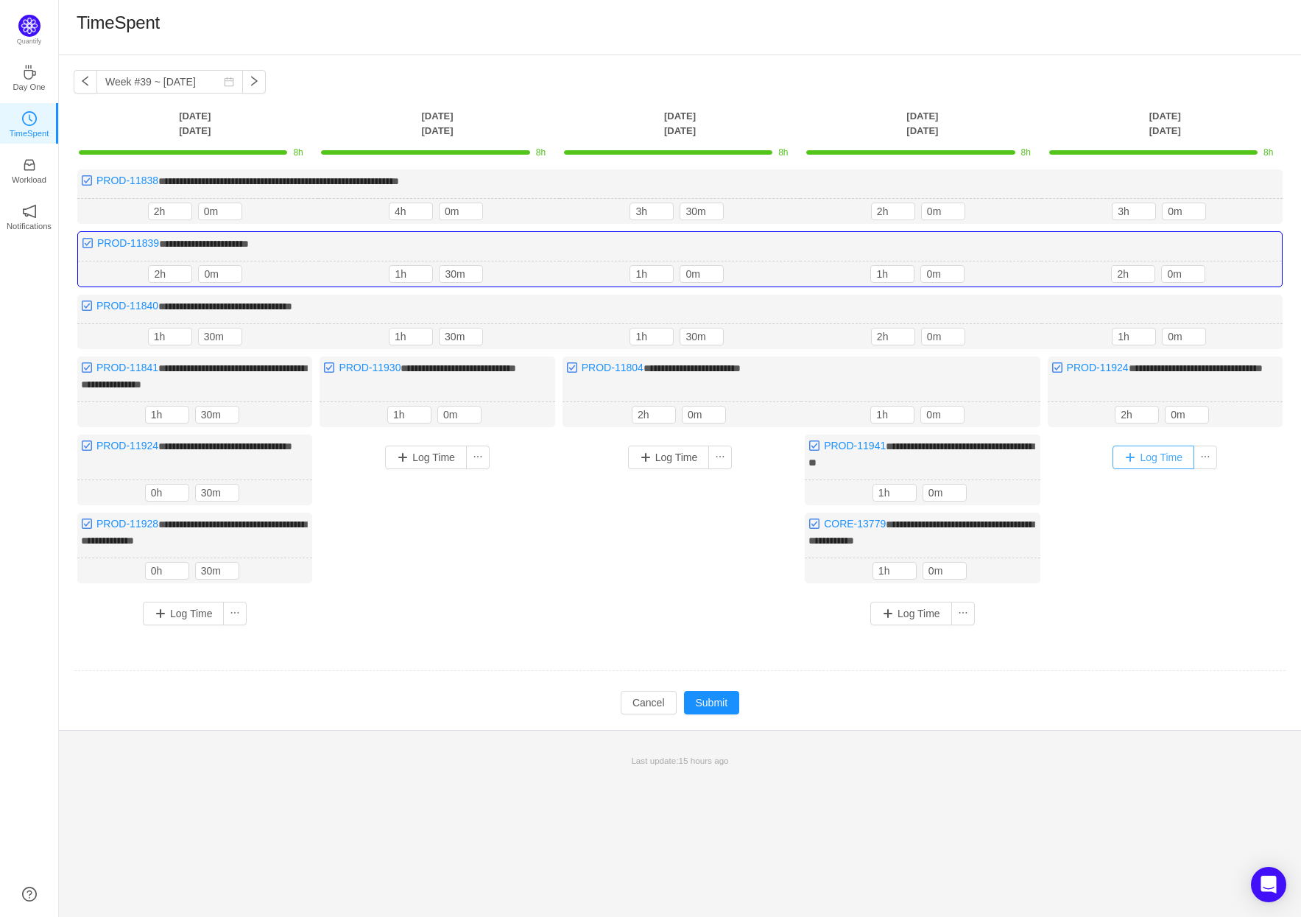
click at [1153, 451] on button "Log Time" at bounding box center [1154, 458] width 82 height 24
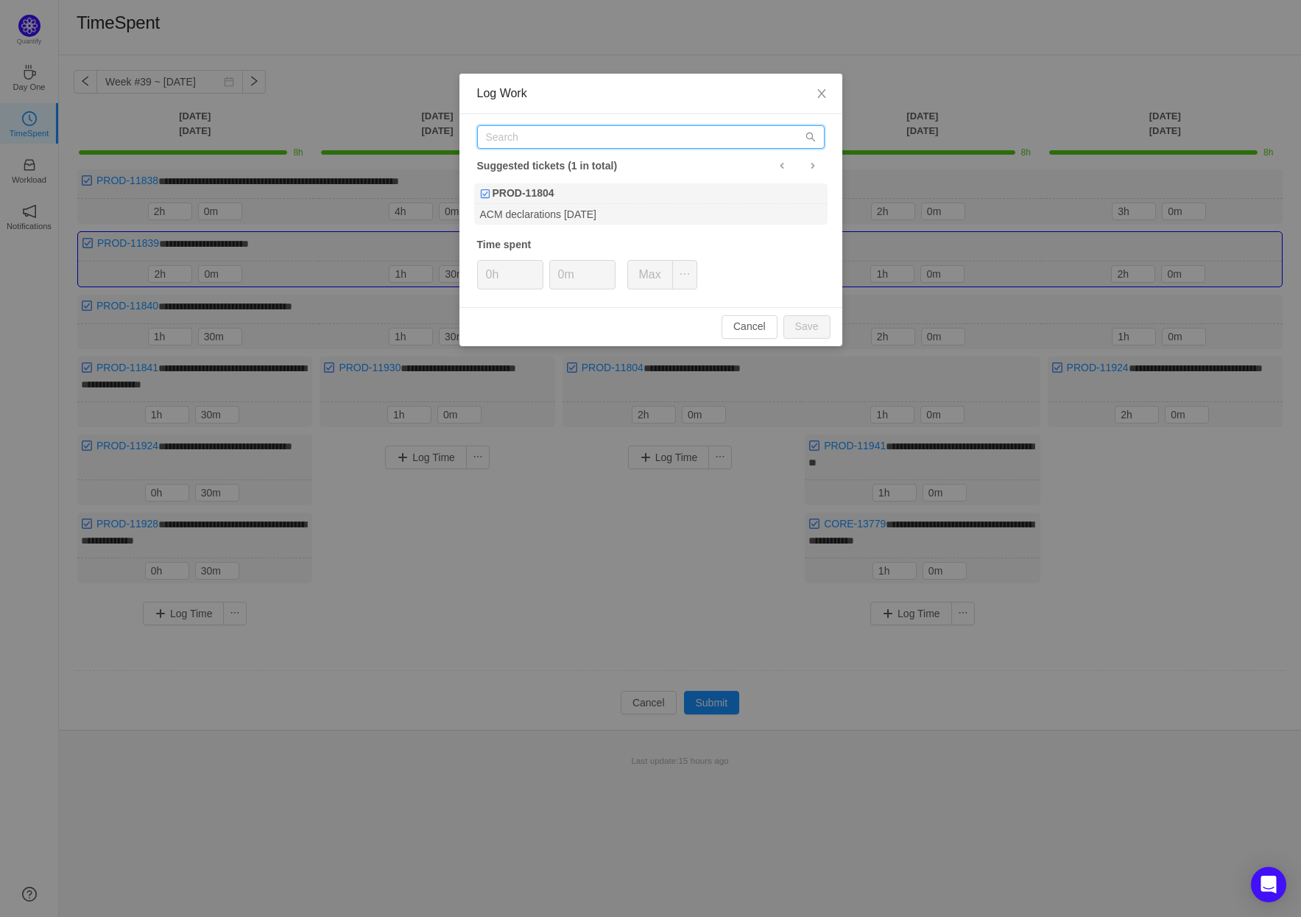
click at [601, 144] on input "text" at bounding box center [651, 137] width 348 height 24
paste input "PROD-11941"
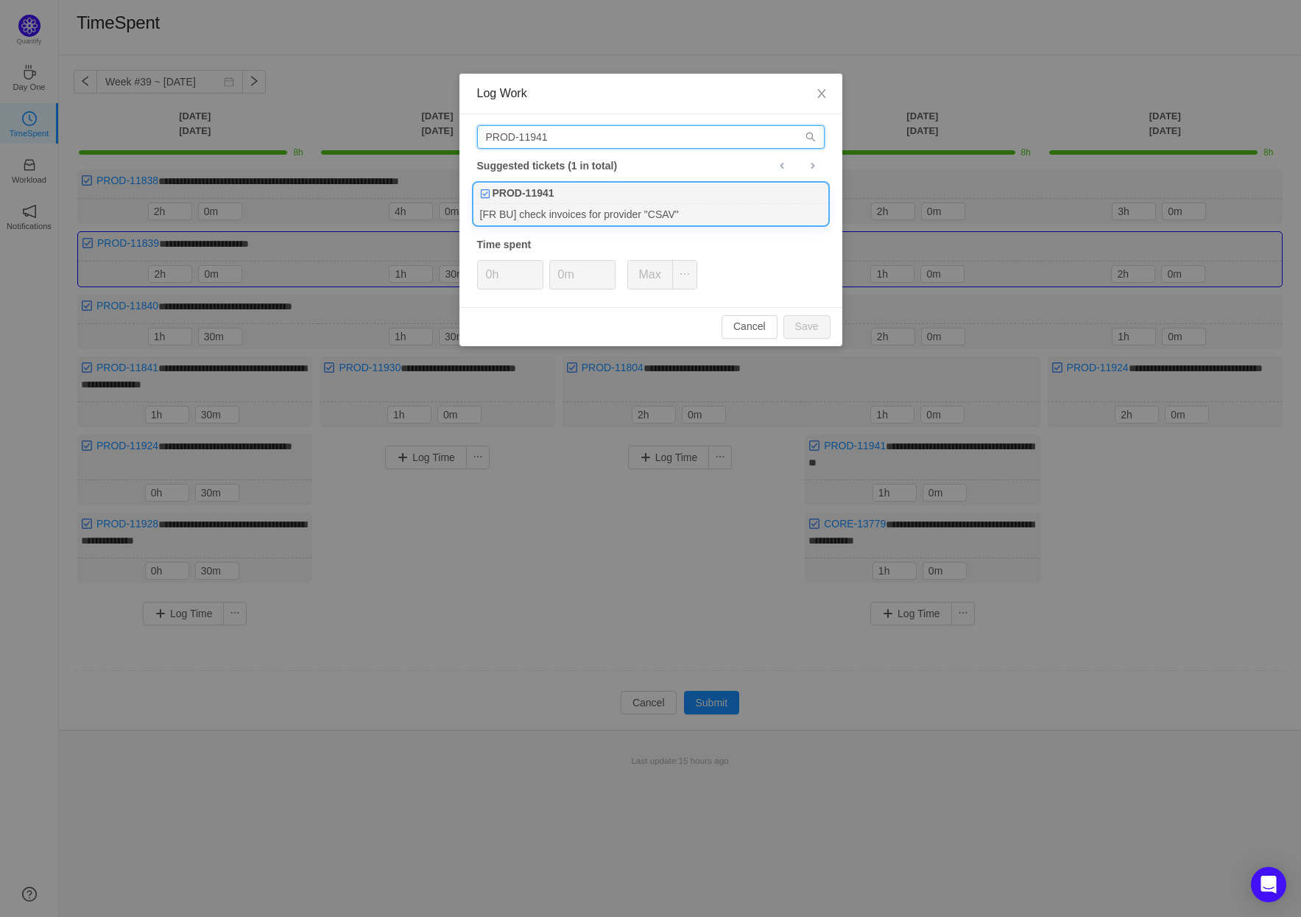
type input "PROD-11941"
click at [616, 194] on div "PROD-11941" at bounding box center [651, 193] width 354 height 21
click at [812, 326] on button "Save" at bounding box center [807, 327] width 47 height 24
type input "0h"
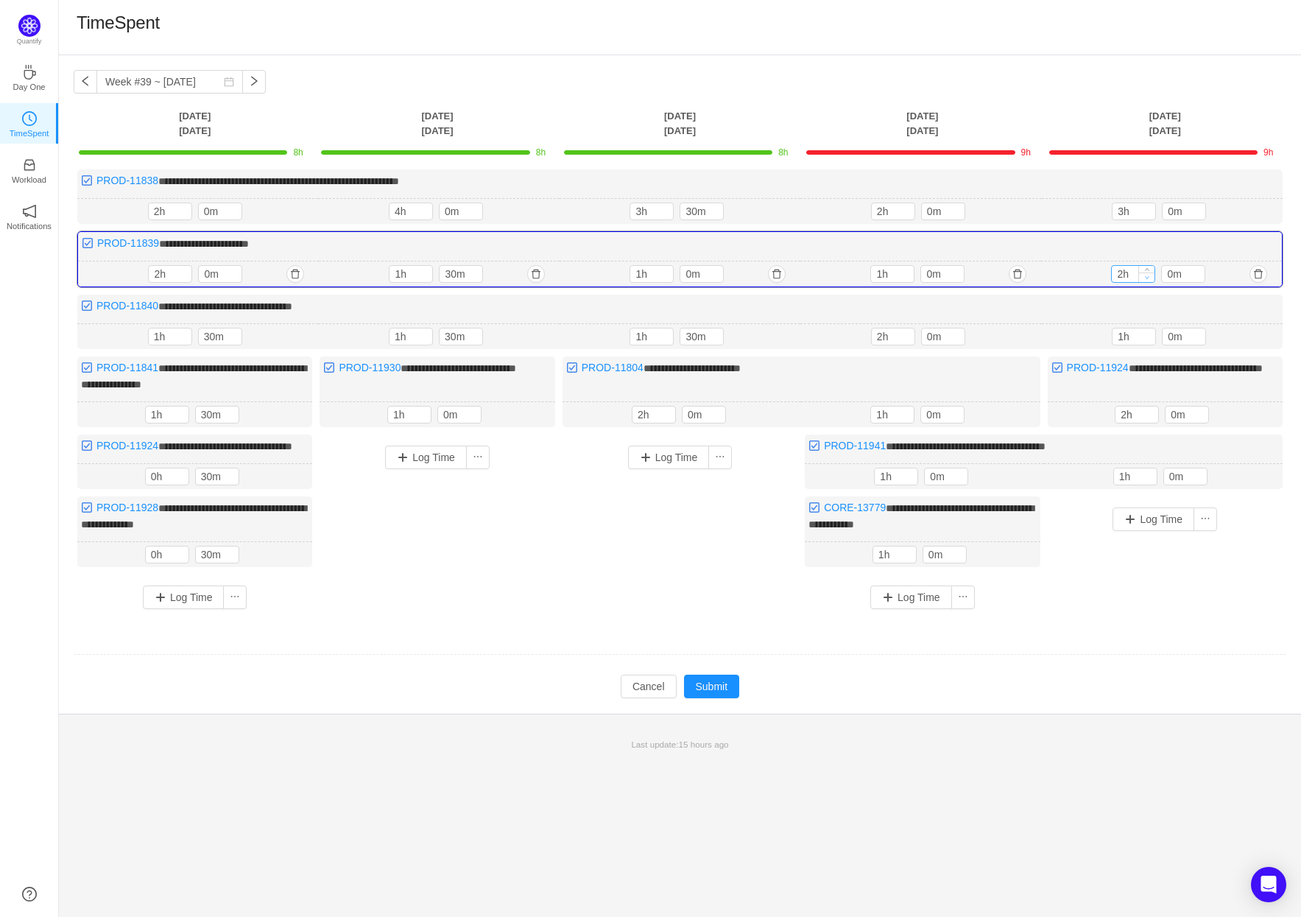
type input "1h"
click at [1149, 275] on icon "icon: down" at bounding box center [1147, 277] width 5 height 5
click at [712, 692] on button "Submit" at bounding box center [712, 687] width 56 height 24
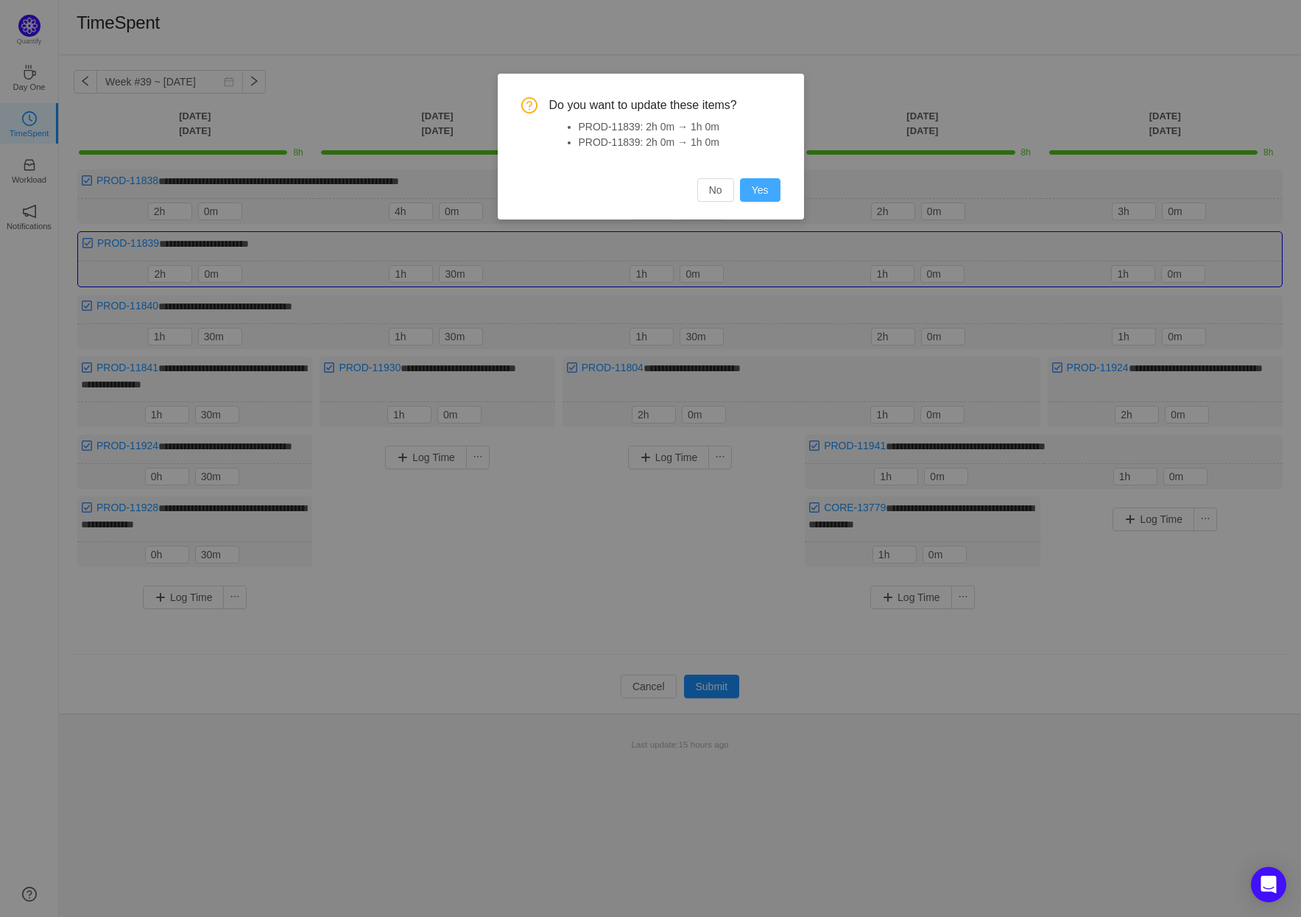
click at [752, 188] on button "Yes" at bounding box center [760, 190] width 41 height 24
